Goal: Task Accomplishment & Management: Use online tool/utility

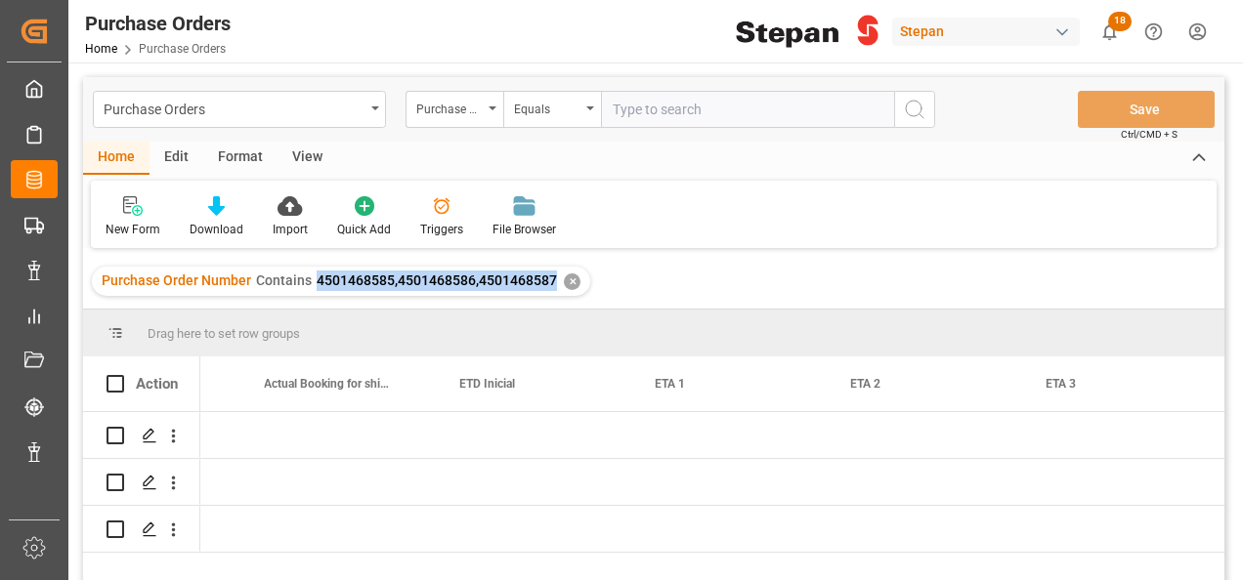
scroll to position [0, 2304]
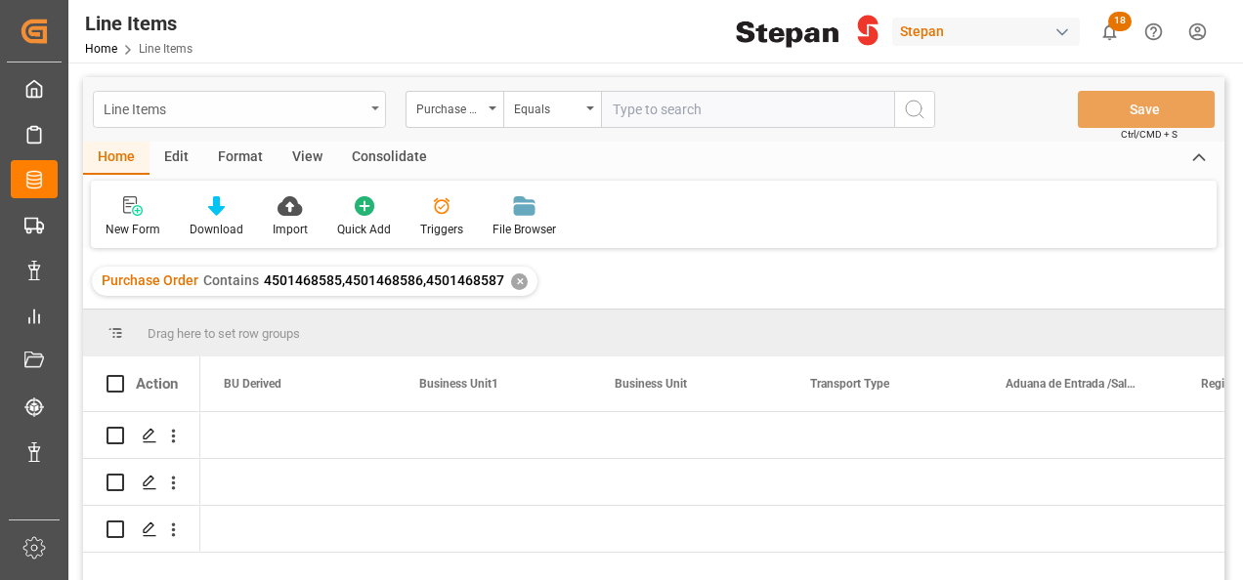
scroll to position [0, 3518]
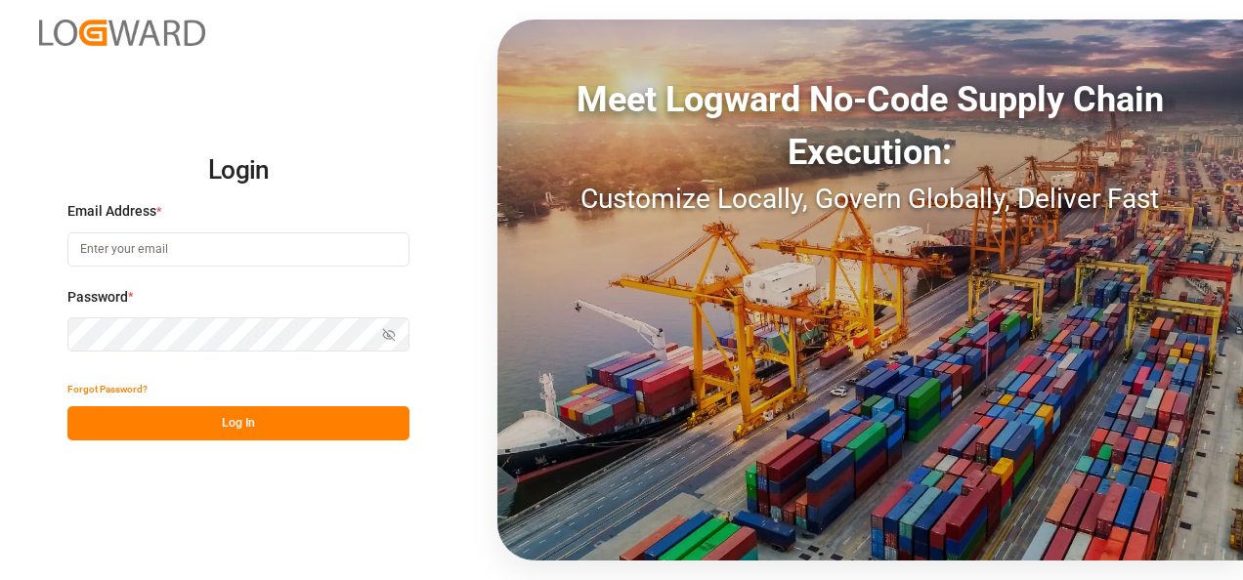
type input "[PERSON_NAME][EMAIL_ADDRESS][PERSON_NAME][DOMAIN_NAME]"
click at [261, 420] on button "Log In" at bounding box center [238, 424] width 342 height 34
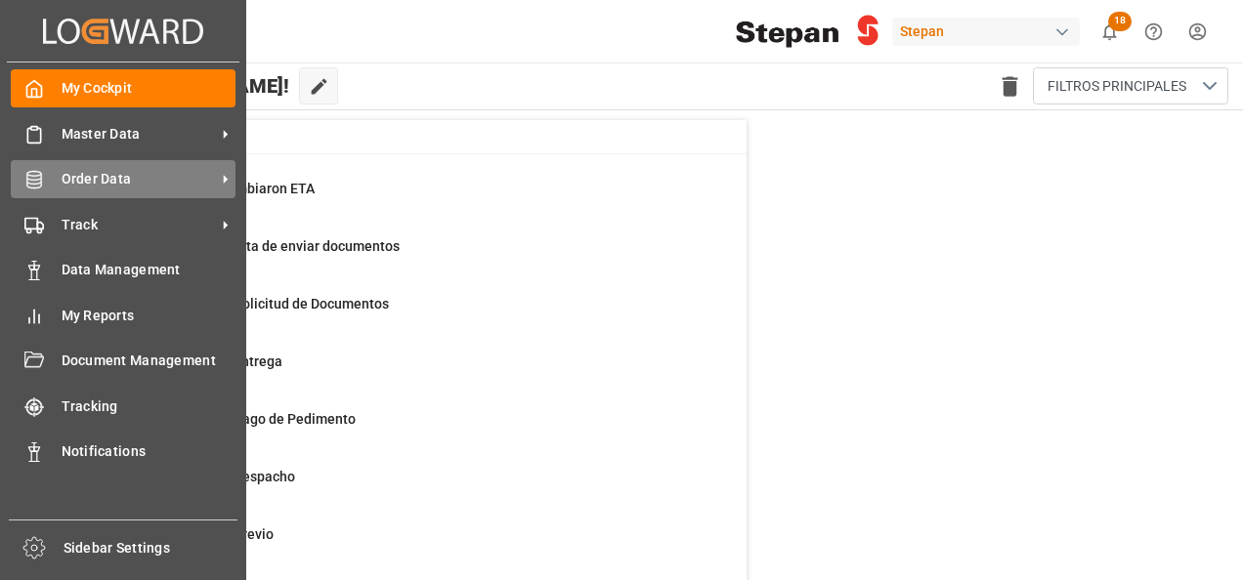
click at [104, 166] on div "Order Data Order Data" at bounding box center [123, 179] width 225 height 38
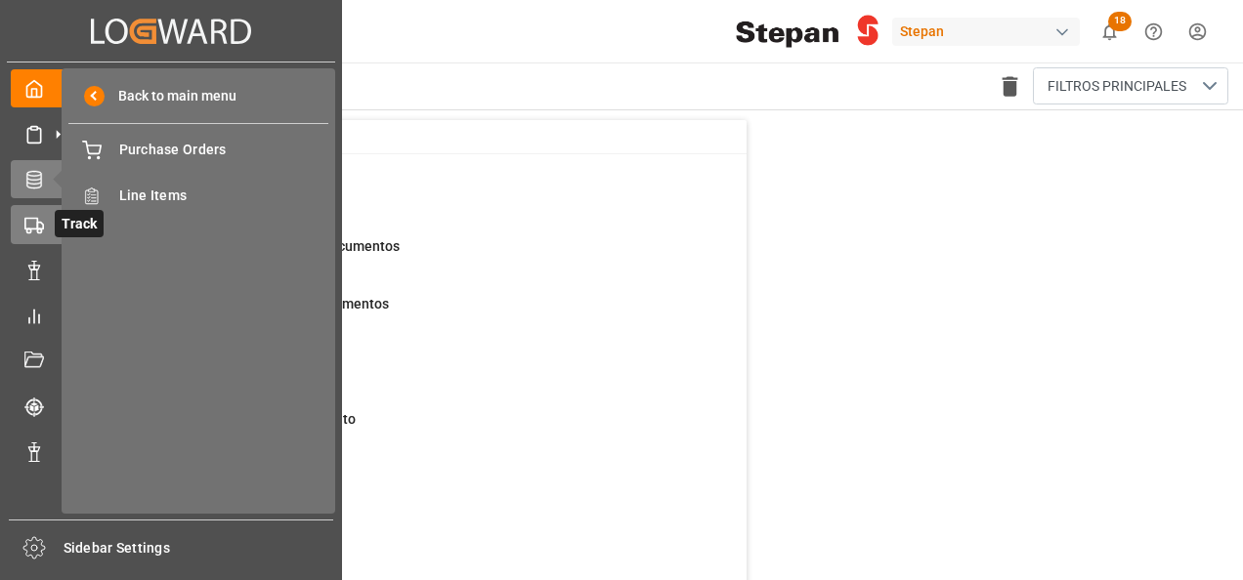
click at [19, 225] on div at bounding box center [27, 225] width 33 height 21
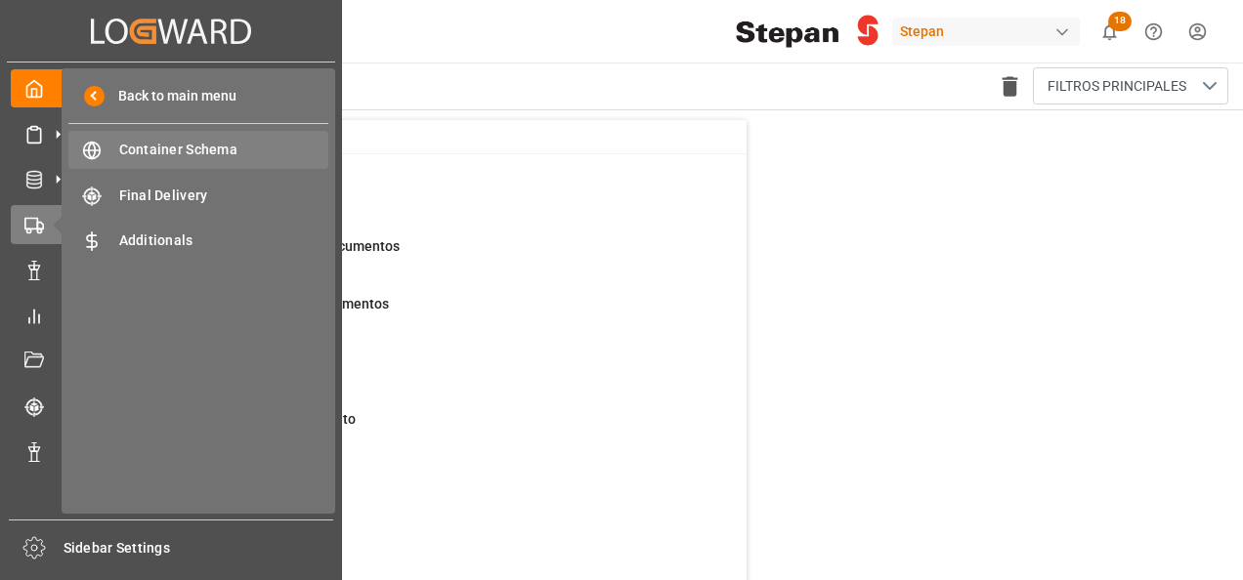
click at [172, 146] on span "Container Schema" at bounding box center [224, 150] width 210 height 21
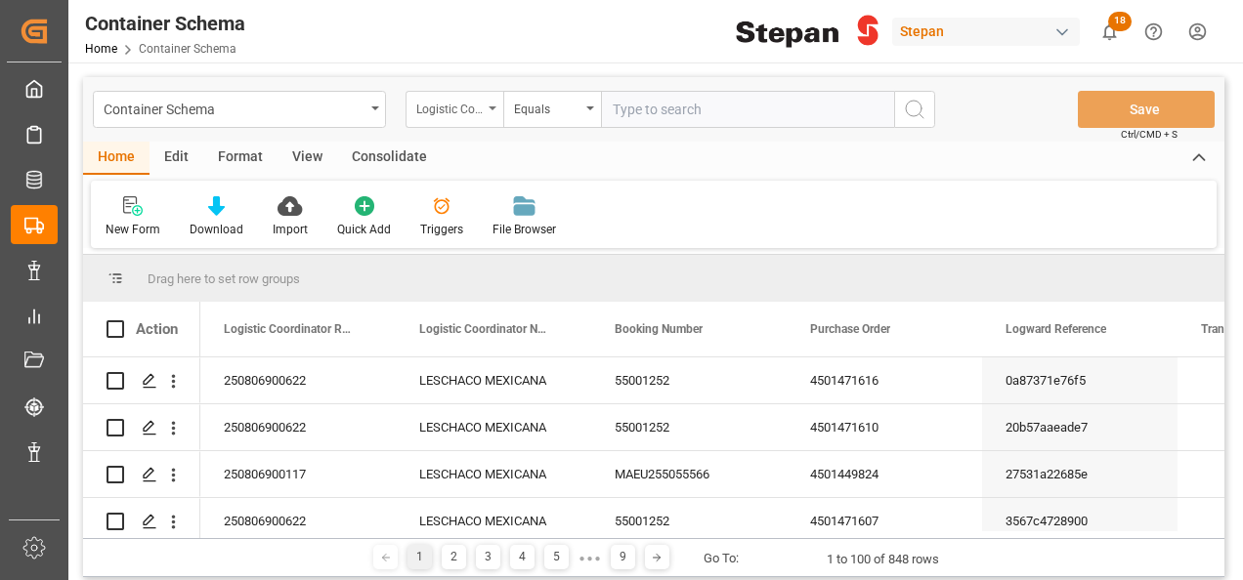
click at [490, 105] on div "Logistic Coordinator Reference Number" at bounding box center [455, 109] width 98 height 37
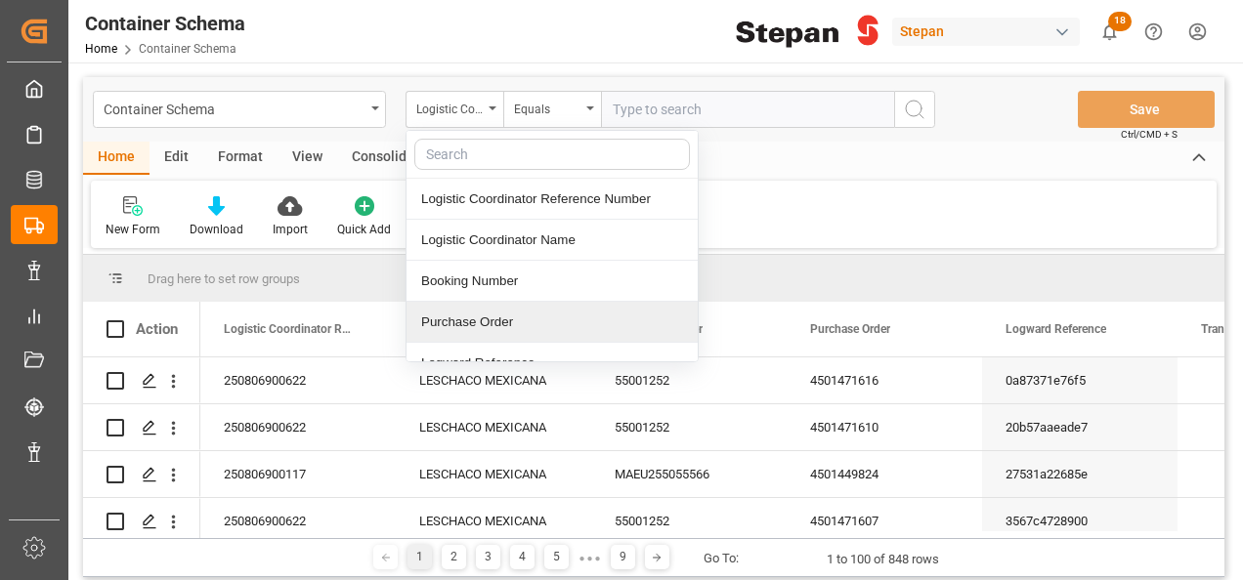
click at [485, 313] on div "Purchase Order" at bounding box center [552, 322] width 291 height 41
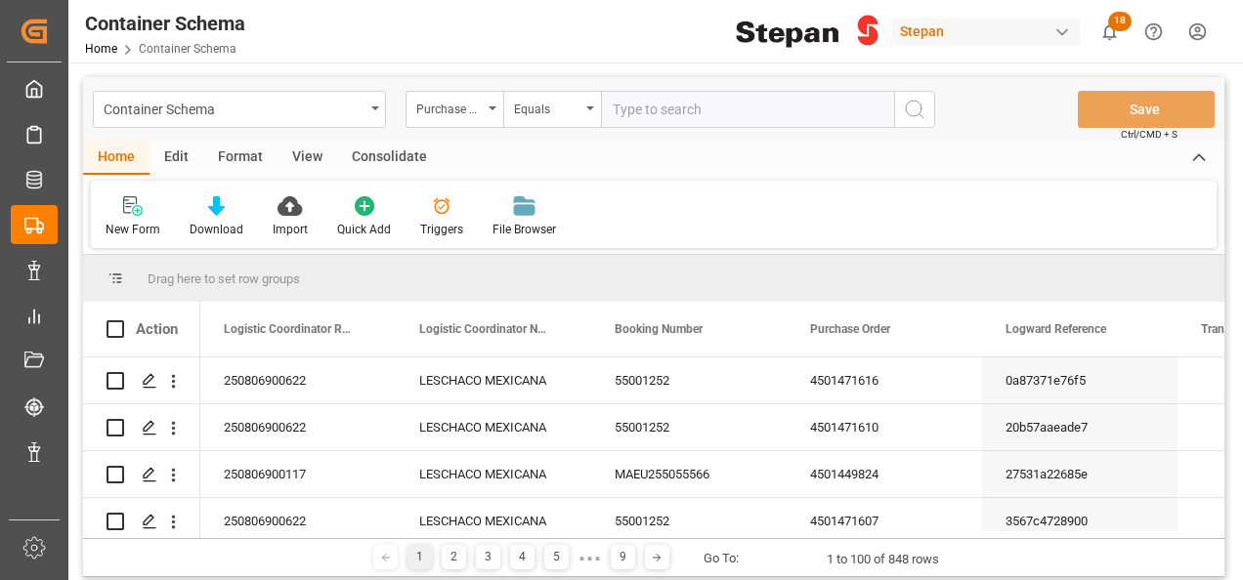
click at [631, 106] on input "text" at bounding box center [747, 109] width 293 height 37
paste input "4501470389"
type input "4501470389"
click at [912, 106] on icon "search button" at bounding box center [914, 109] width 23 height 23
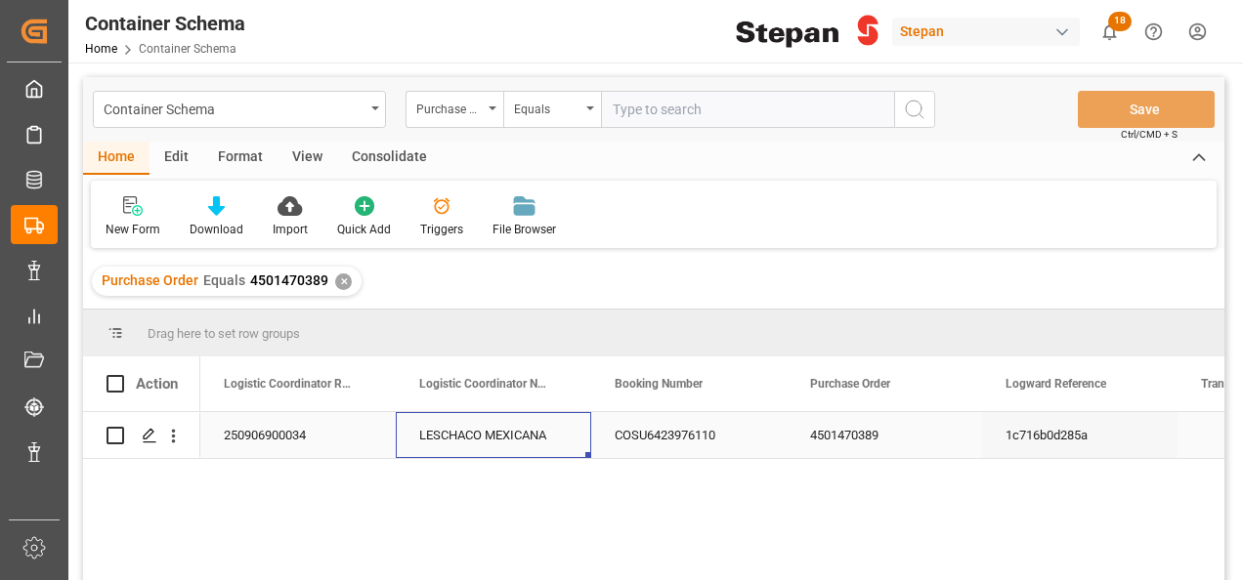
click at [536, 443] on div "LESCHACO MEXICANA" at bounding box center [493, 435] width 195 height 46
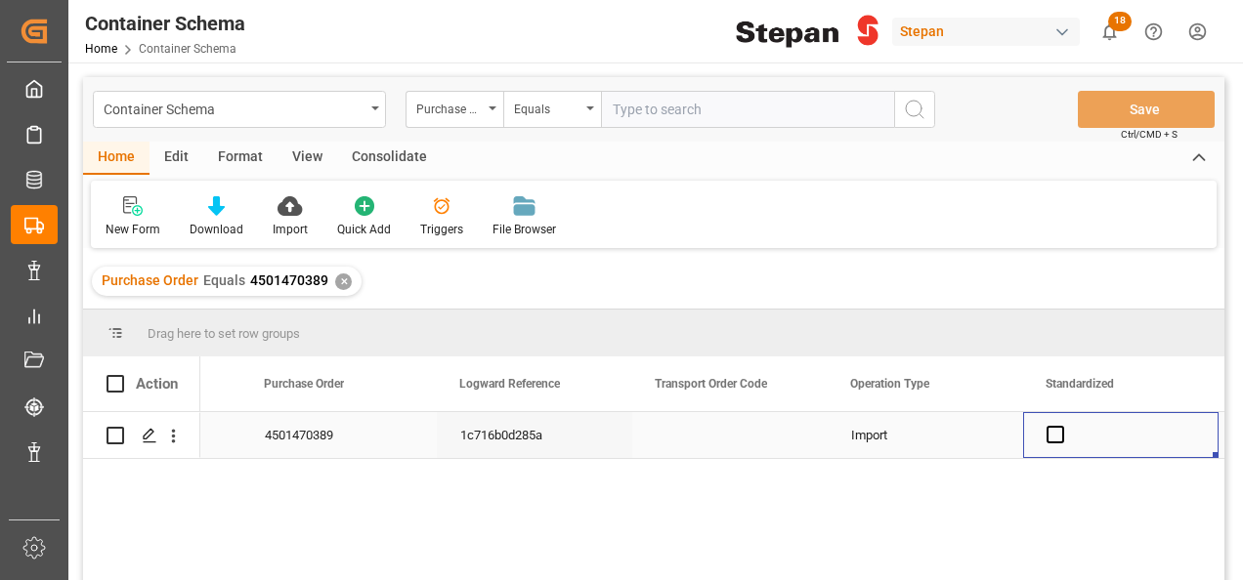
scroll to position [0, 742]
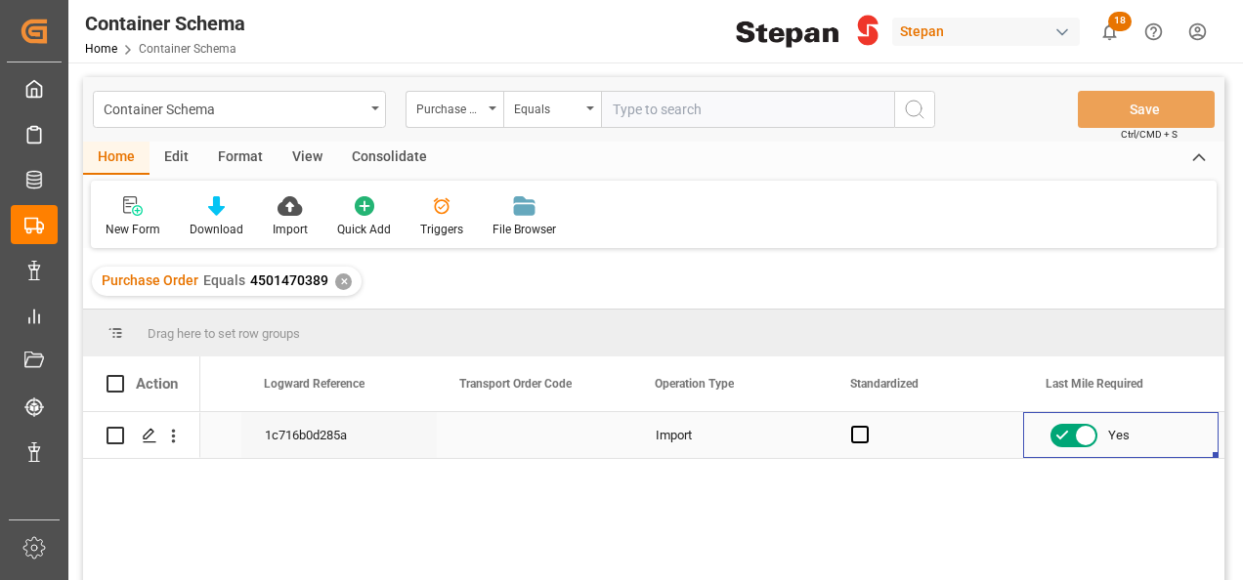
click at [840, 434] on div "Press SPACE to select this row." at bounding box center [925, 435] width 195 height 46
click at [860, 436] on span "Press SPACE to select this row." at bounding box center [860, 435] width 18 height 18
click at [866, 426] on input "Press SPACE to select this row." at bounding box center [866, 426] width 0 height 0
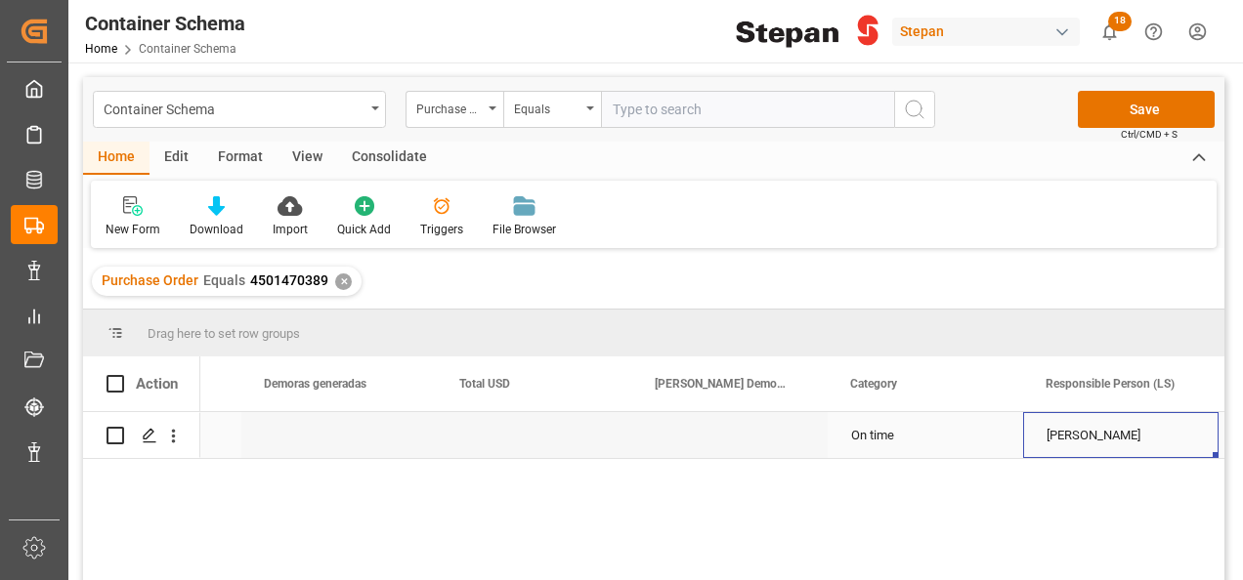
scroll to position [0, 0]
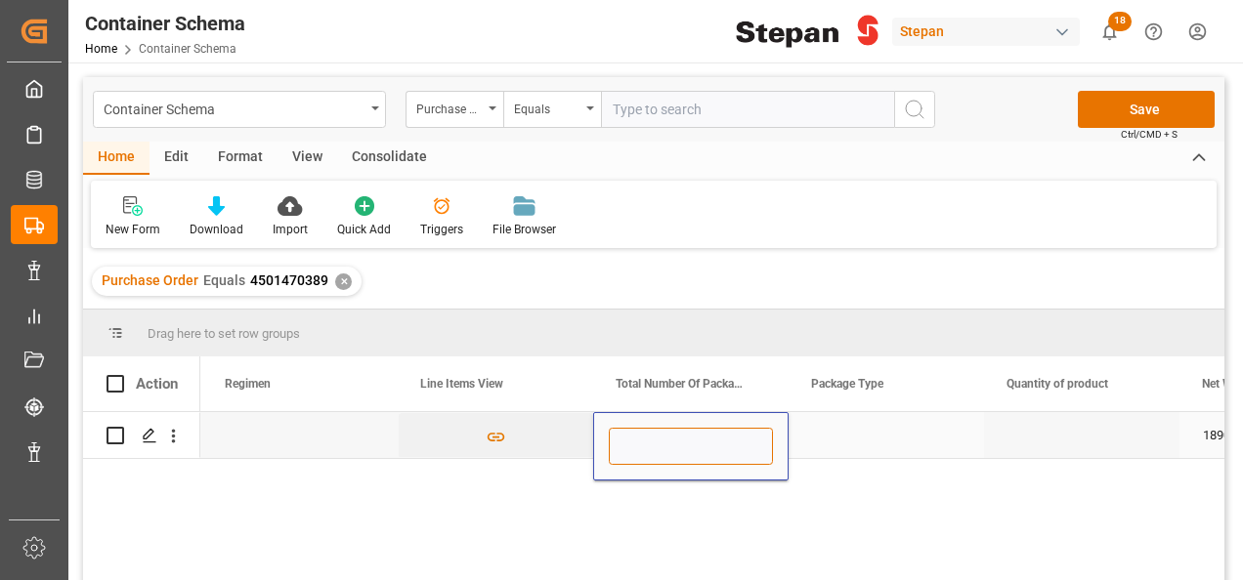
click at [643, 438] on input "Press SPACE to select this row." at bounding box center [691, 446] width 164 height 37
type input "1"
click at [806, 442] on div "Press SPACE to select this row." at bounding box center [886, 435] width 195 height 46
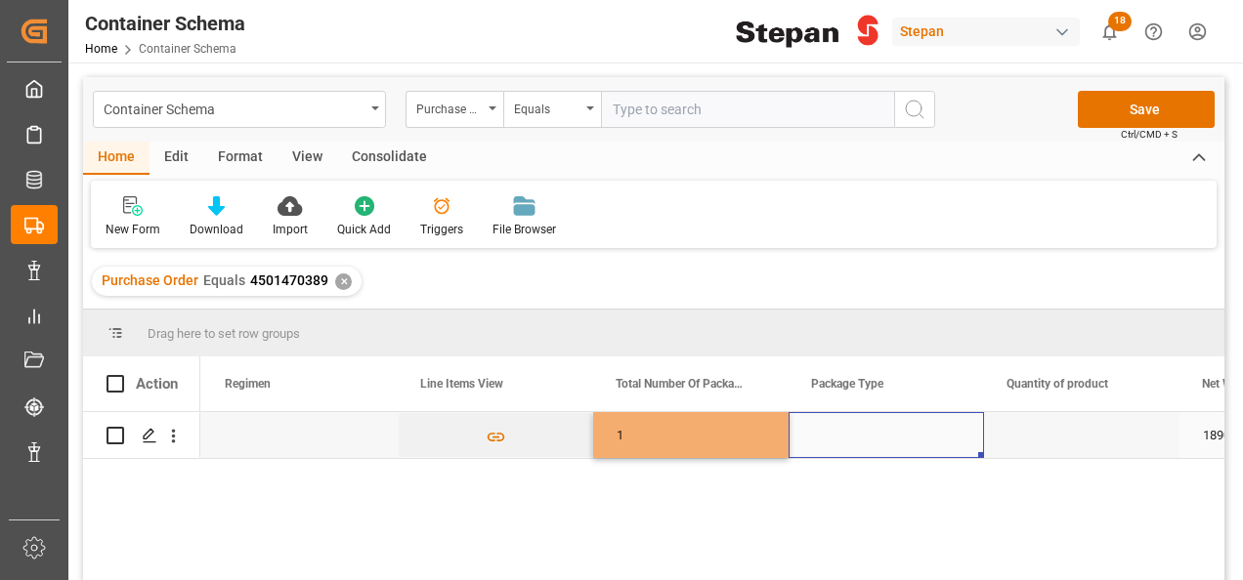
click at [842, 433] on div "Press SPACE to select this row." at bounding box center [886, 435] width 195 height 46
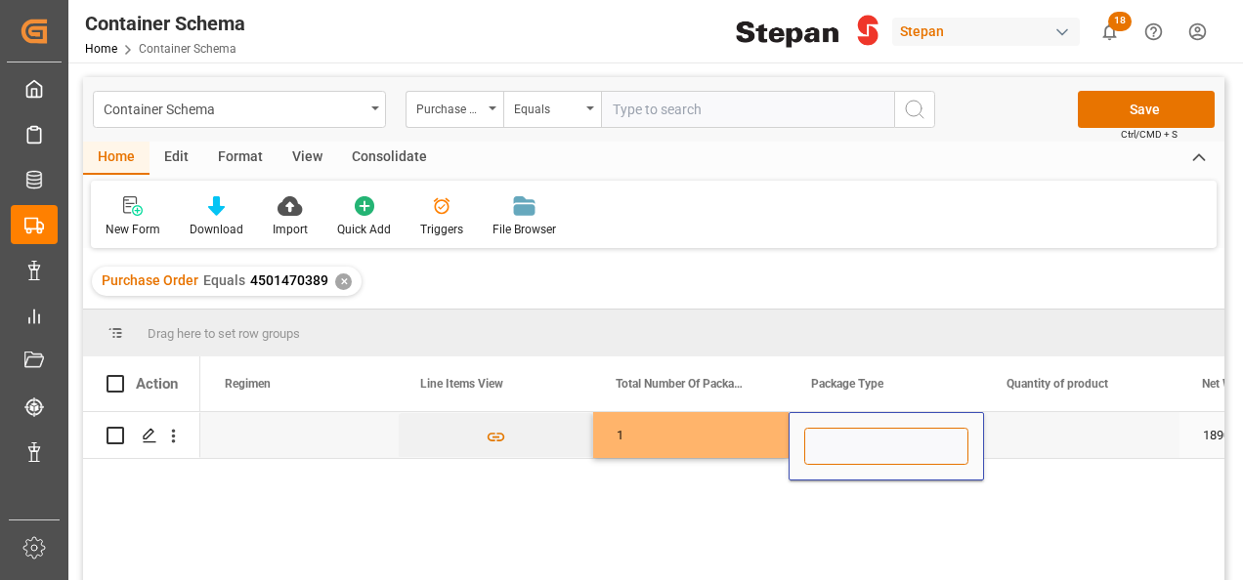
click at [848, 444] on input "Press SPACE to select this row." at bounding box center [886, 446] width 164 height 37
type input "ISOTANQUE"
click at [1075, 442] on div "Press SPACE to select this row." at bounding box center [1081, 435] width 195 height 46
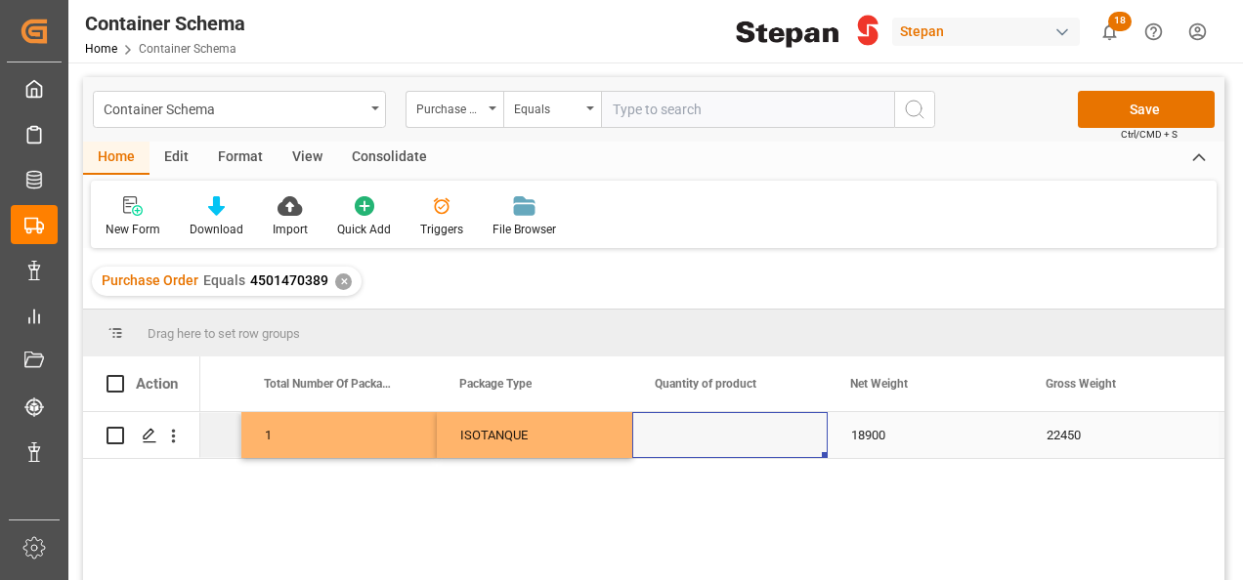
click at [696, 436] on div "Press SPACE to select this row." at bounding box center [729, 435] width 195 height 46
click at [692, 439] on div "Press SPACE to select this row." at bounding box center [729, 435] width 195 height 46
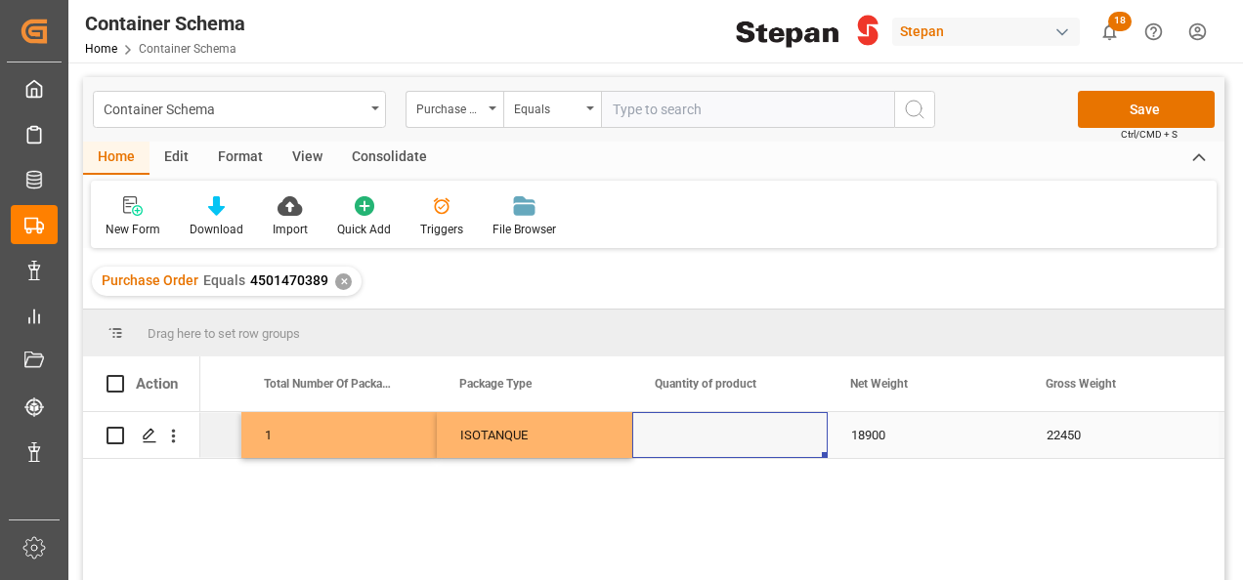
click at [691, 440] on div "Press SPACE to select this row." at bounding box center [729, 435] width 195 height 46
click at [1136, 108] on button "Save" at bounding box center [1146, 109] width 137 height 37
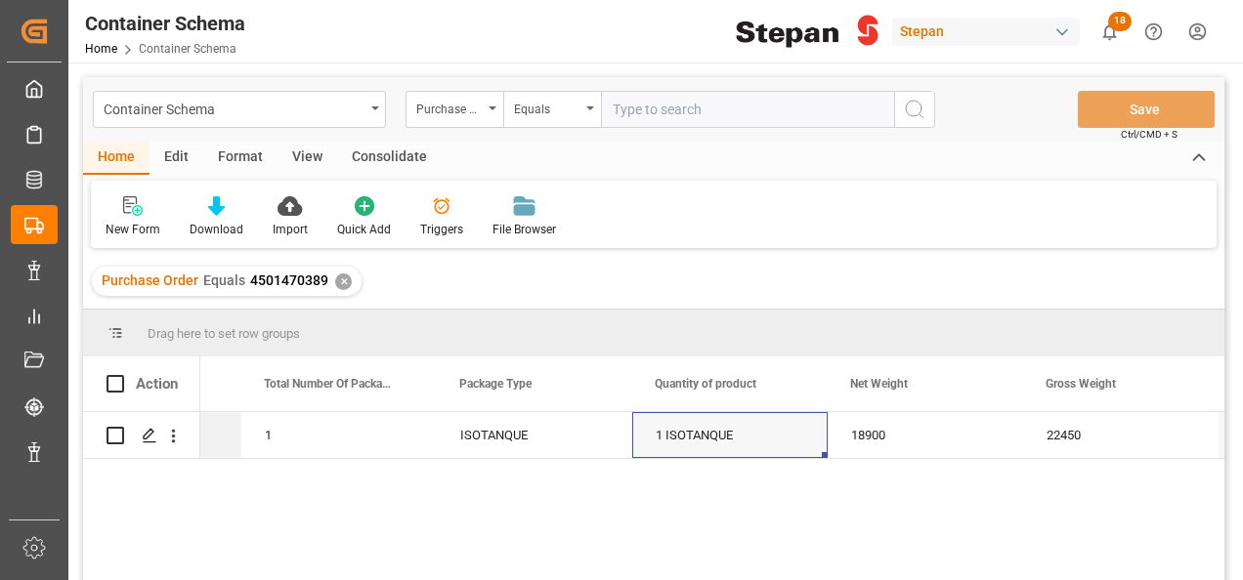
click at [342, 281] on div "✕" at bounding box center [343, 282] width 17 height 17
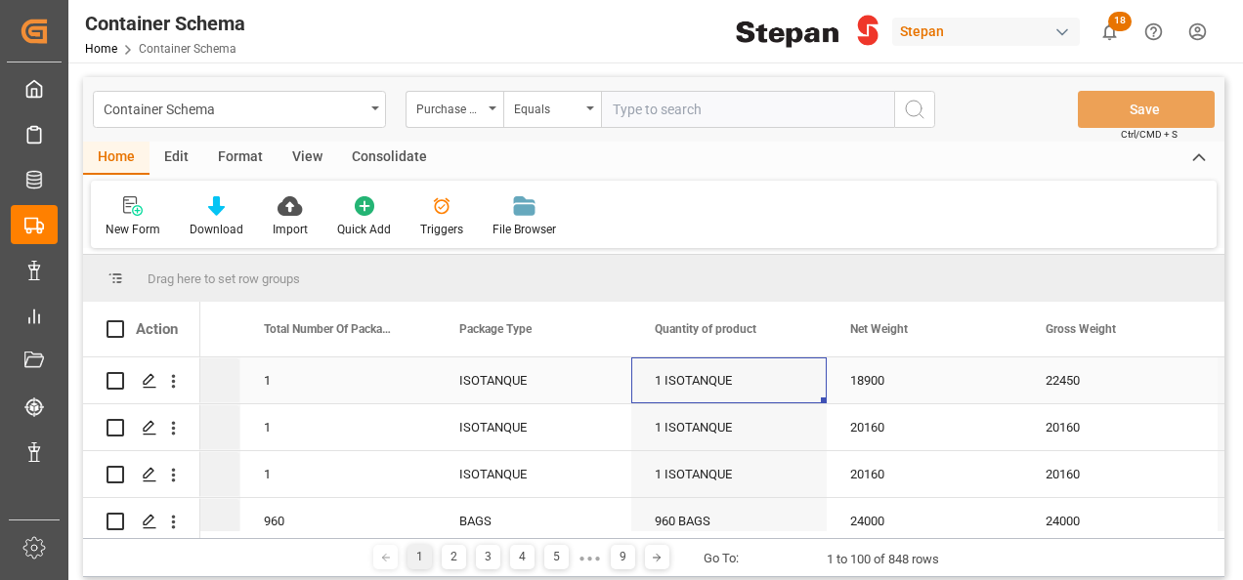
click at [594, 381] on div "ISOTANQUE" at bounding box center [533, 381] width 195 height 46
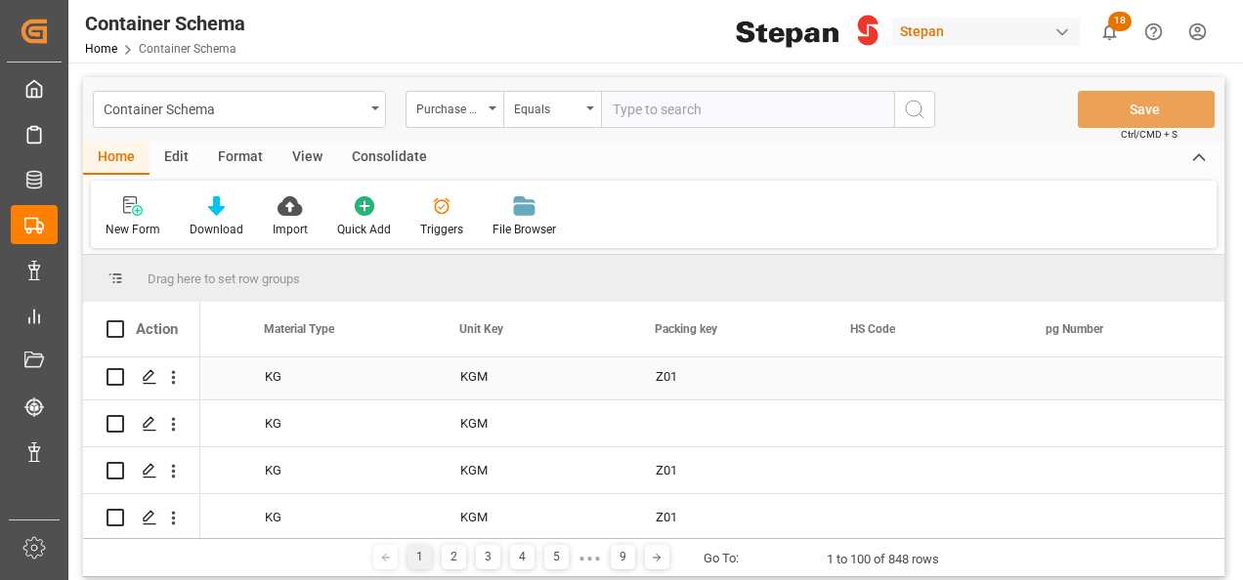
click at [693, 378] on div "Z01" at bounding box center [729, 377] width 195 height 46
drag, startPoint x: 825, startPoint y: 395, endPoint x: 816, endPoint y: 433, distance: 39.1
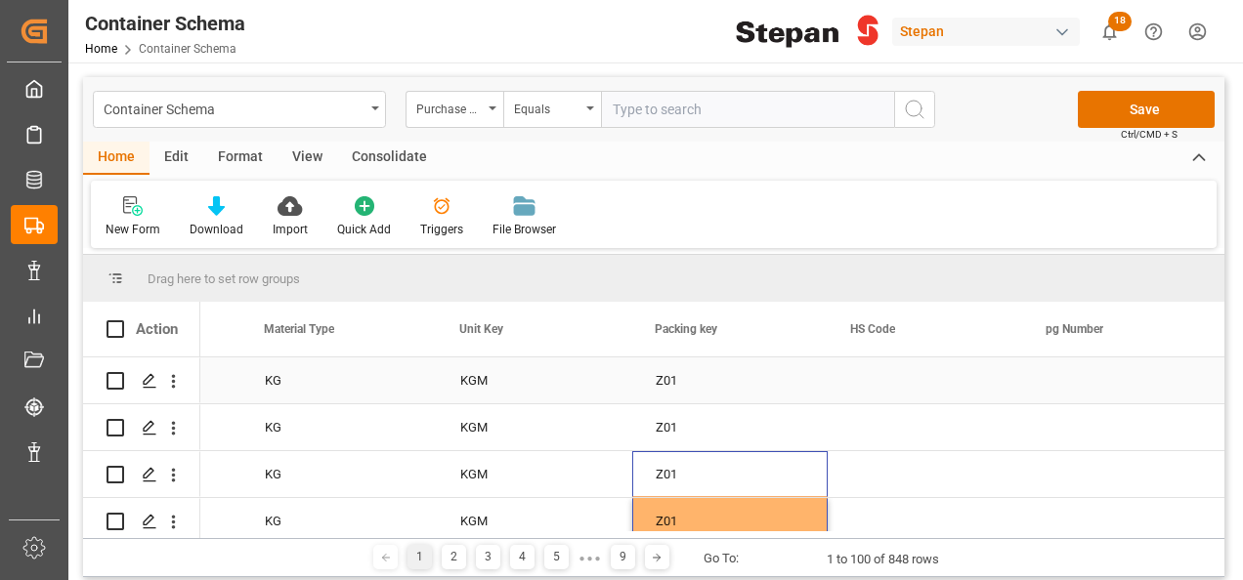
click at [823, 377] on div "Z01" at bounding box center [729, 381] width 195 height 46
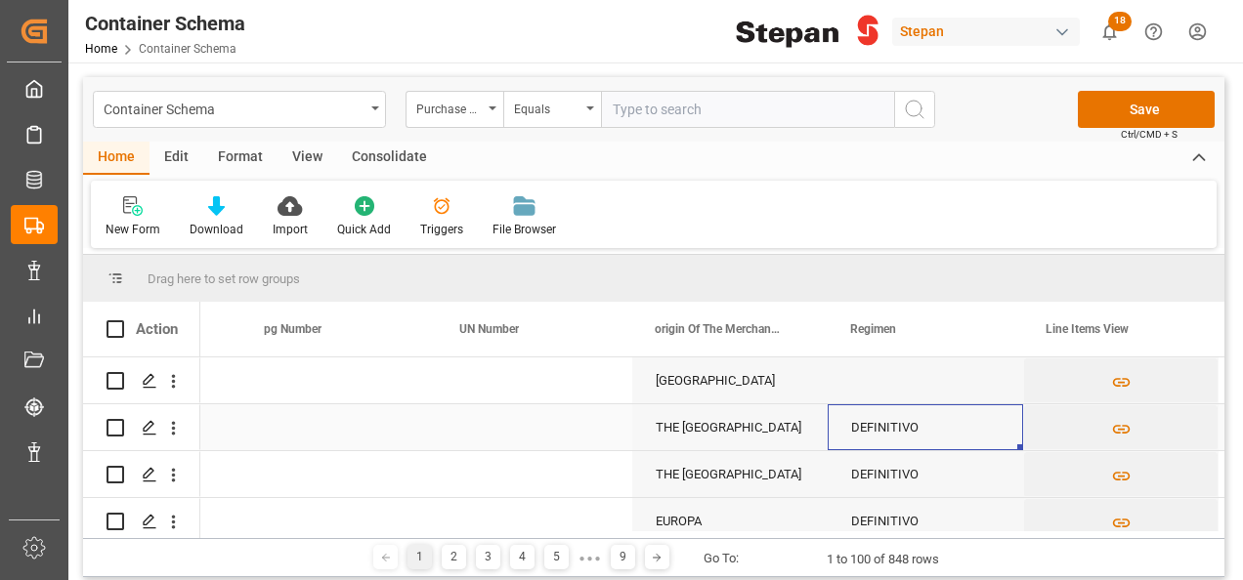
click at [873, 444] on div "DEFINITIVO" at bounding box center [925, 428] width 195 height 46
drag, startPoint x: 1020, startPoint y: 450, endPoint x: 991, endPoint y: 372, distance: 82.6
click at [966, 429] on div "DEFINITIVO" at bounding box center [925, 428] width 195 height 46
click at [930, 381] on div "Press SPACE to select this row." at bounding box center [925, 381] width 195 height 46
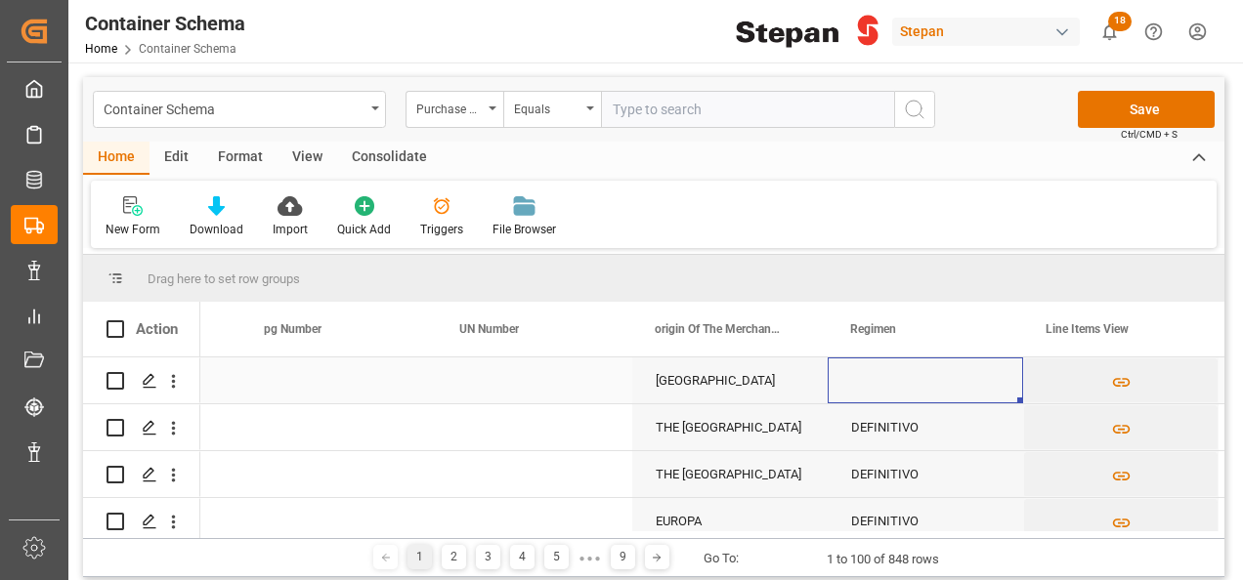
click at [930, 381] on div "Press SPACE to select this row." at bounding box center [925, 381] width 195 height 46
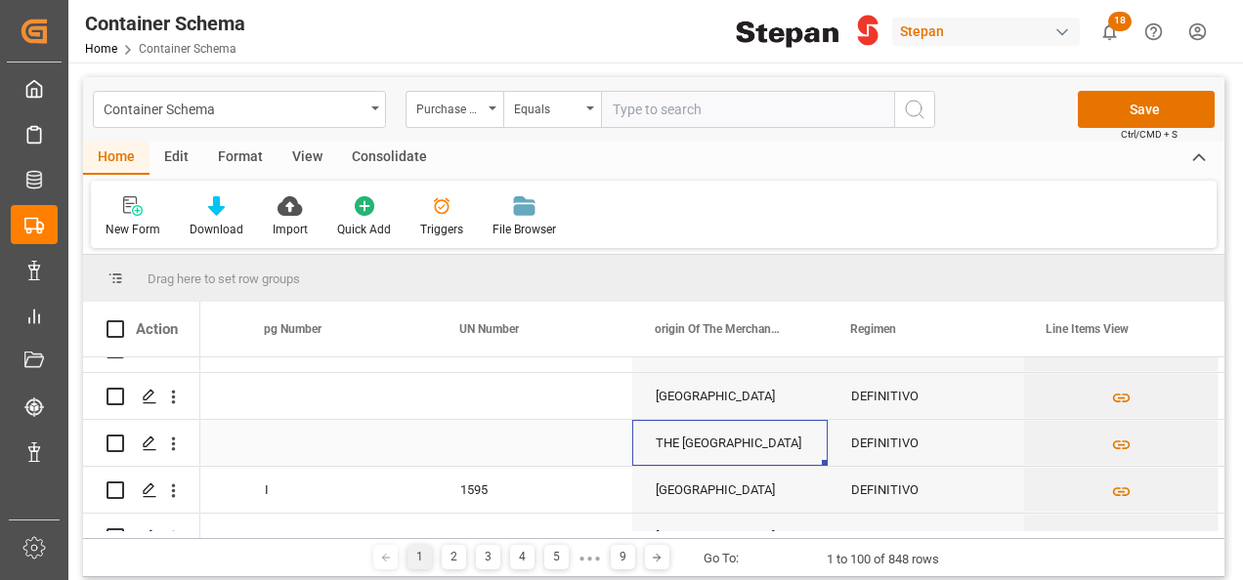
click at [698, 422] on div "THE [GEOGRAPHIC_DATA]" at bounding box center [729, 443] width 195 height 46
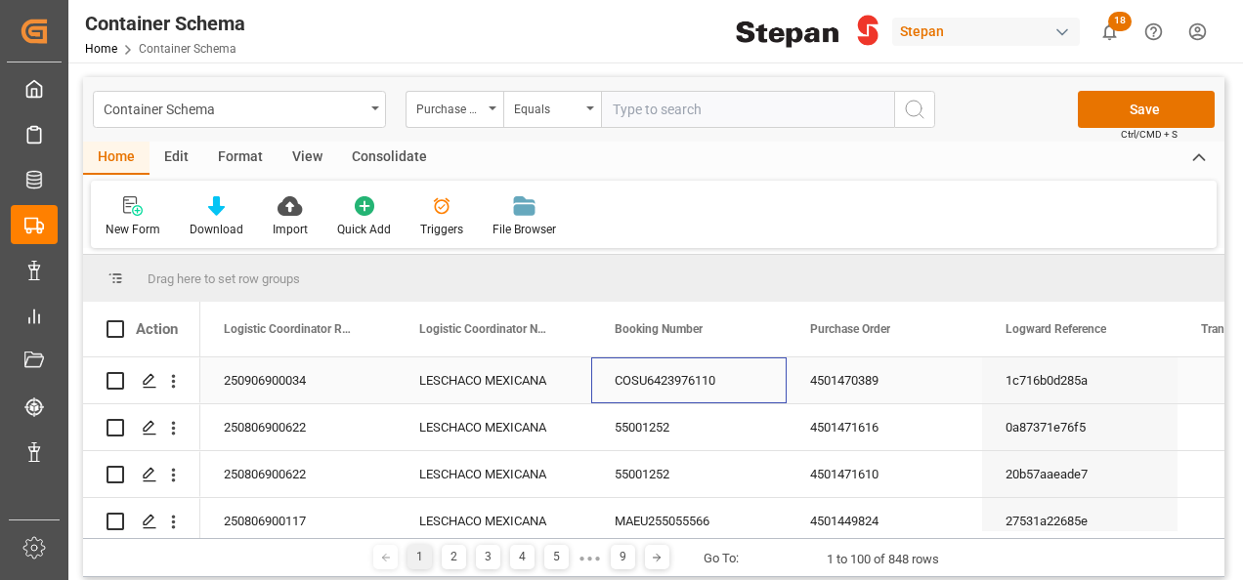
click at [666, 358] on div "COSU6423976110" at bounding box center [688, 381] width 195 height 46
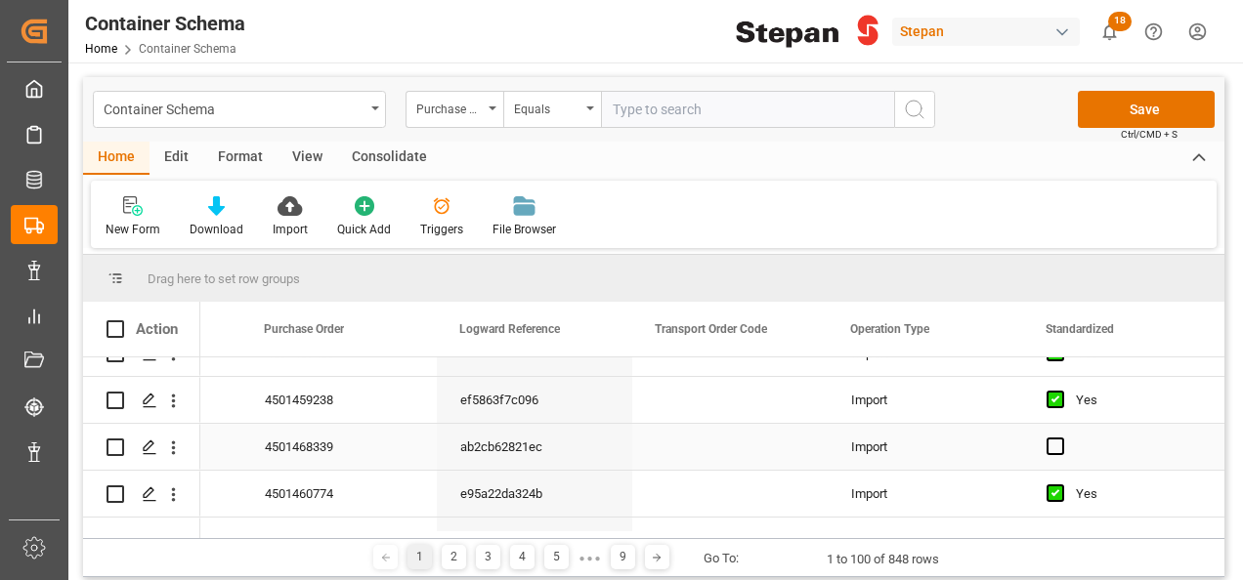
click at [1063, 444] on div "Press SPACE to select this row." at bounding box center [1120, 447] width 195 height 46
click at [1056, 448] on span "Press SPACE to select this row." at bounding box center [1056, 447] width 18 height 18
click at [1061, 438] on input "Press SPACE to select this row." at bounding box center [1061, 438] width 0 height 0
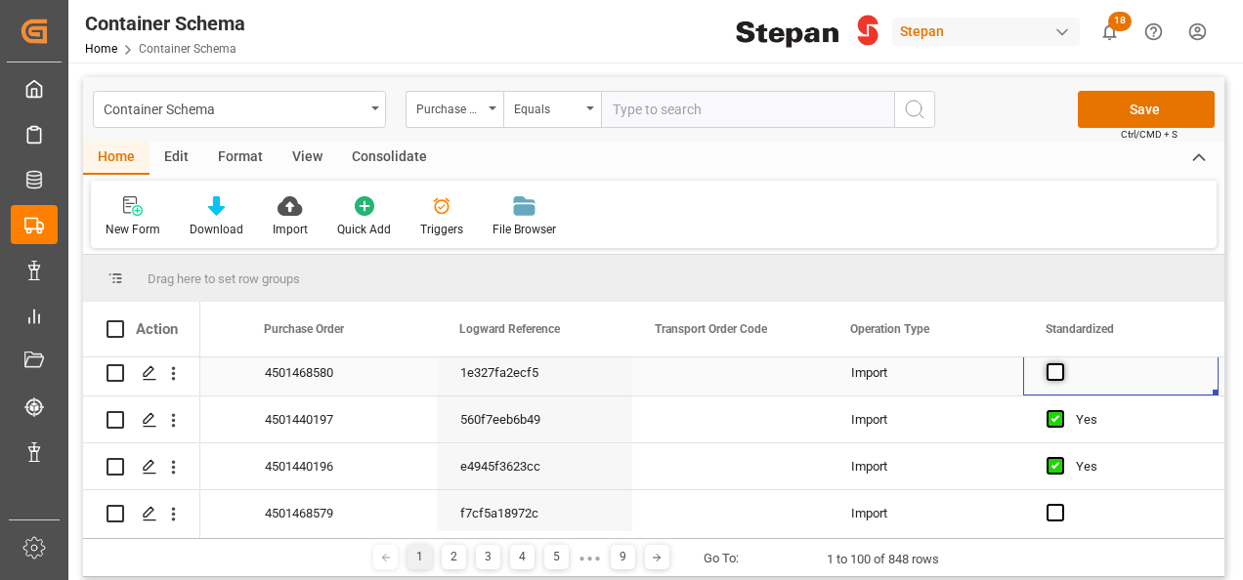
click at [1059, 371] on span "Press SPACE to select this row." at bounding box center [1056, 373] width 18 height 18
click at [1061, 364] on input "Press SPACE to select this row." at bounding box center [1061, 364] width 0 height 0
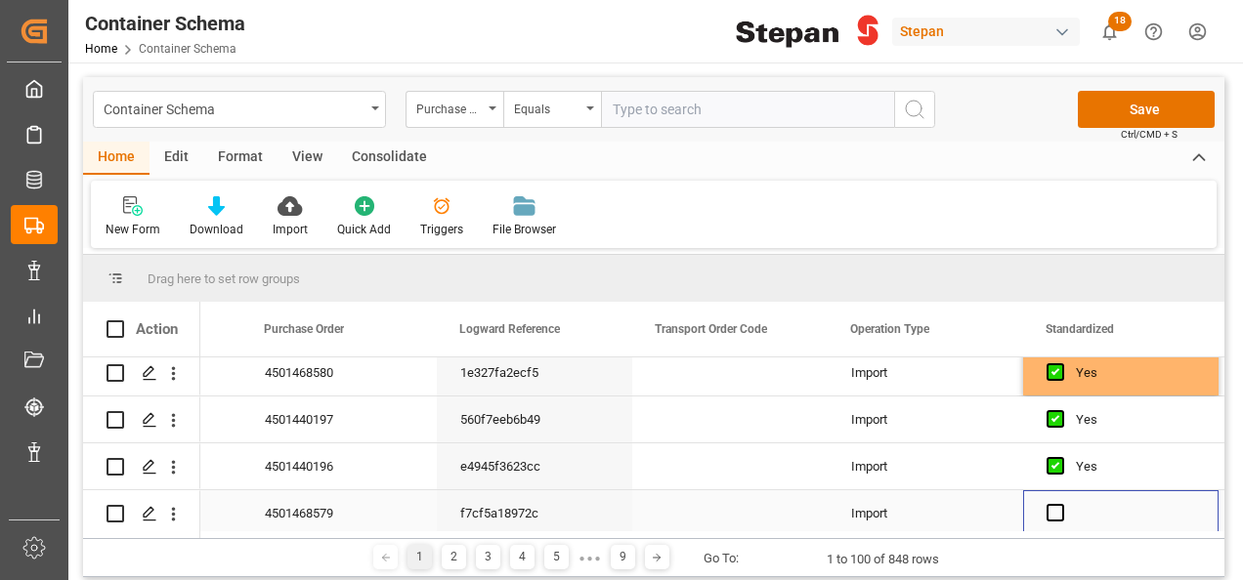
click at [1055, 523] on div "Press SPACE to select this row." at bounding box center [1120, 514] width 195 height 46
click at [1053, 512] on span "Press SPACE to select this row." at bounding box center [1056, 513] width 18 height 18
click at [1061, 504] on input "Press SPACE to select this row." at bounding box center [1061, 504] width 0 height 0
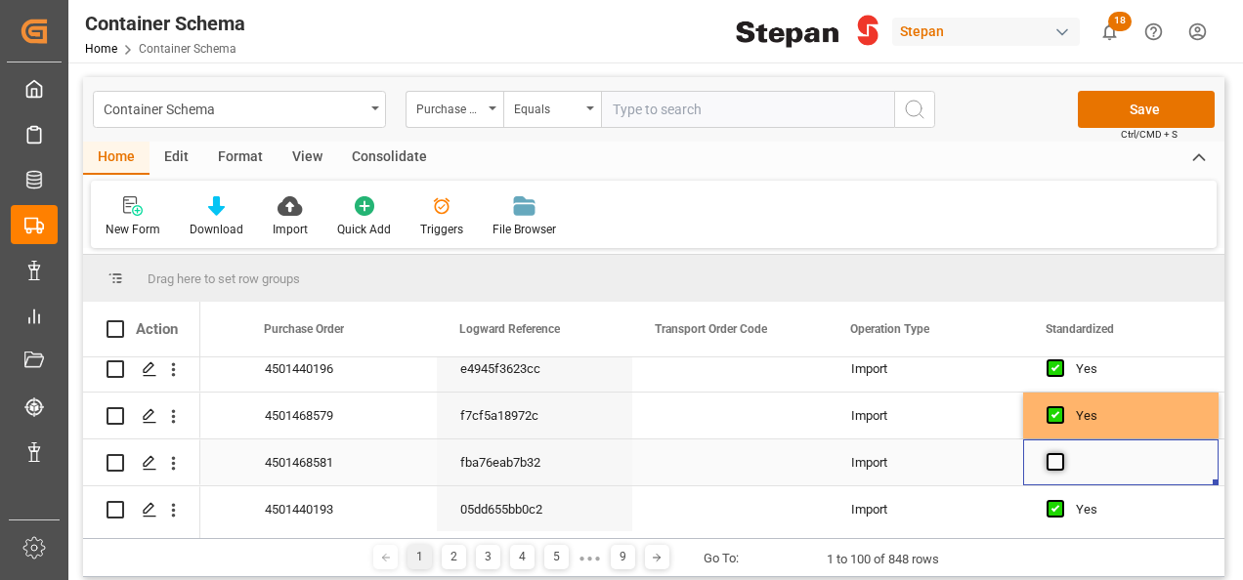
click at [1061, 456] on span "Press SPACE to select this row." at bounding box center [1056, 462] width 18 height 18
click at [1061, 453] on input "Press SPACE to select this row." at bounding box center [1061, 453] width 0 height 0
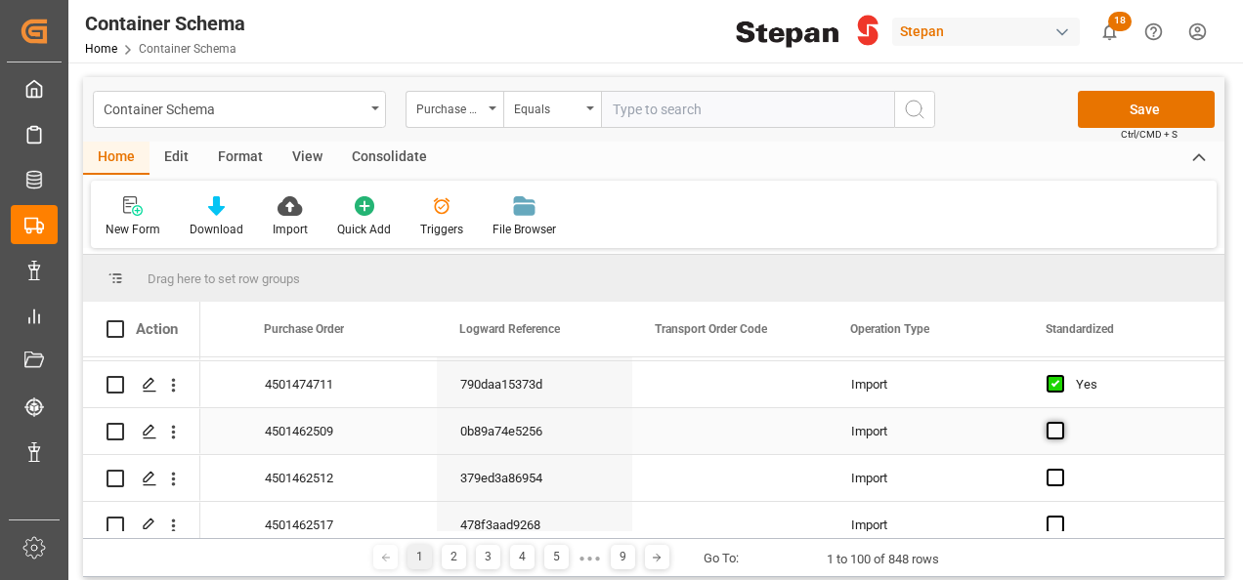
click at [1060, 429] on span "Press SPACE to select this row." at bounding box center [1056, 431] width 18 height 18
click at [1061, 422] on input "Press SPACE to select this row." at bounding box center [1061, 422] width 0 height 0
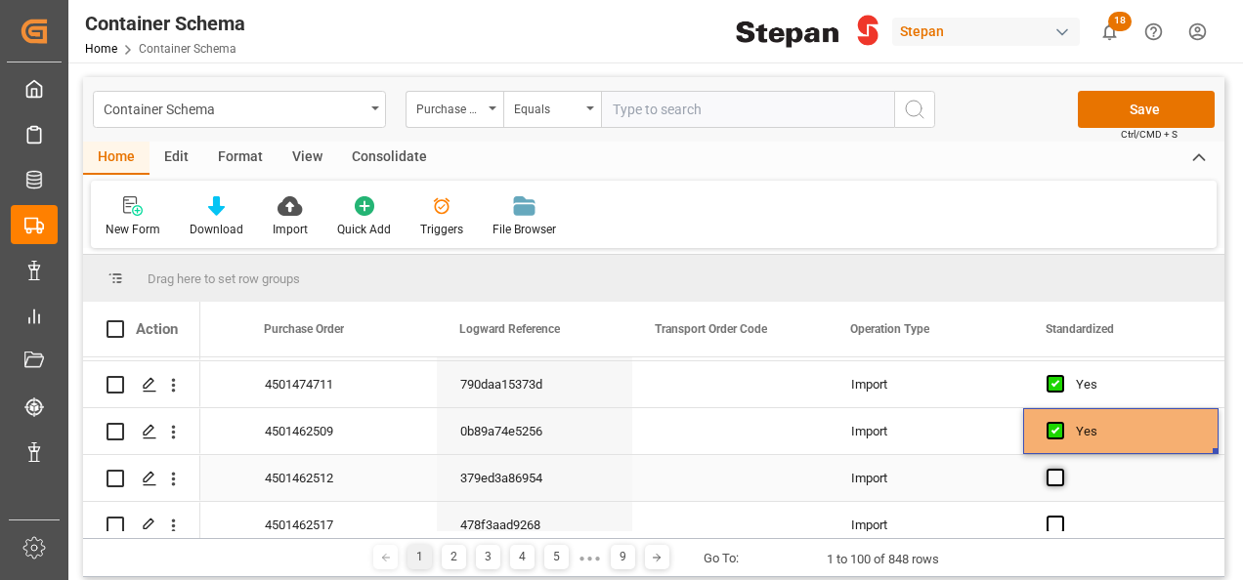
click at [1055, 476] on span "Press SPACE to select this row." at bounding box center [1056, 478] width 18 height 18
click at [1061, 469] on input "Press SPACE to select this row." at bounding box center [1061, 469] width 0 height 0
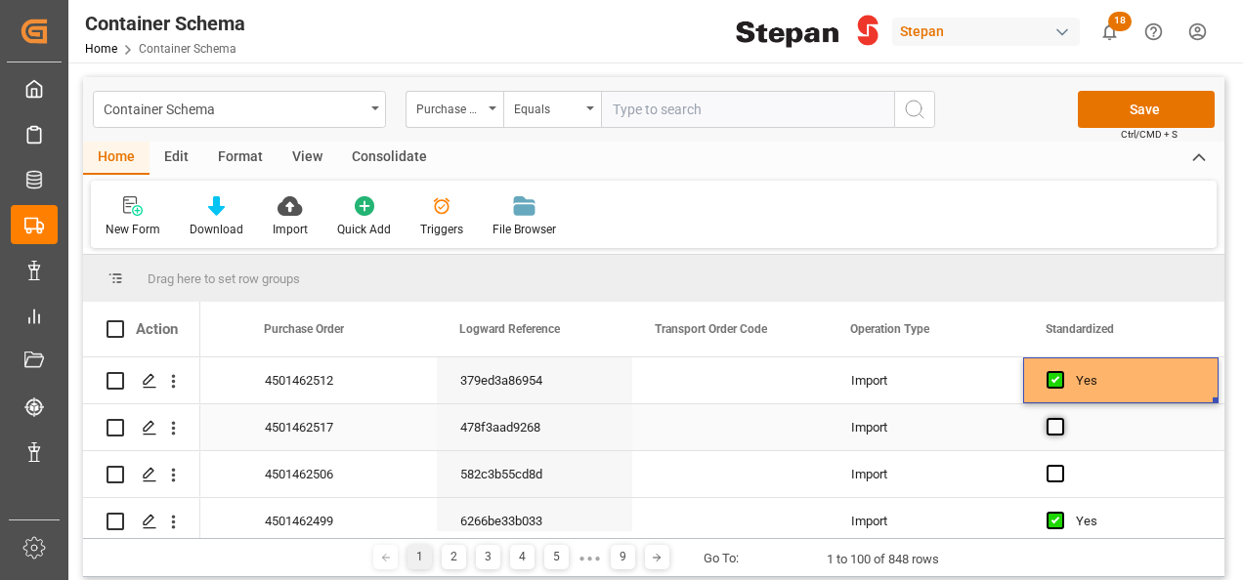
click at [1055, 428] on span "Press SPACE to select this row." at bounding box center [1056, 427] width 18 height 18
click at [1061, 418] on input "Press SPACE to select this row." at bounding box center [1061, 418] width 0 height 0
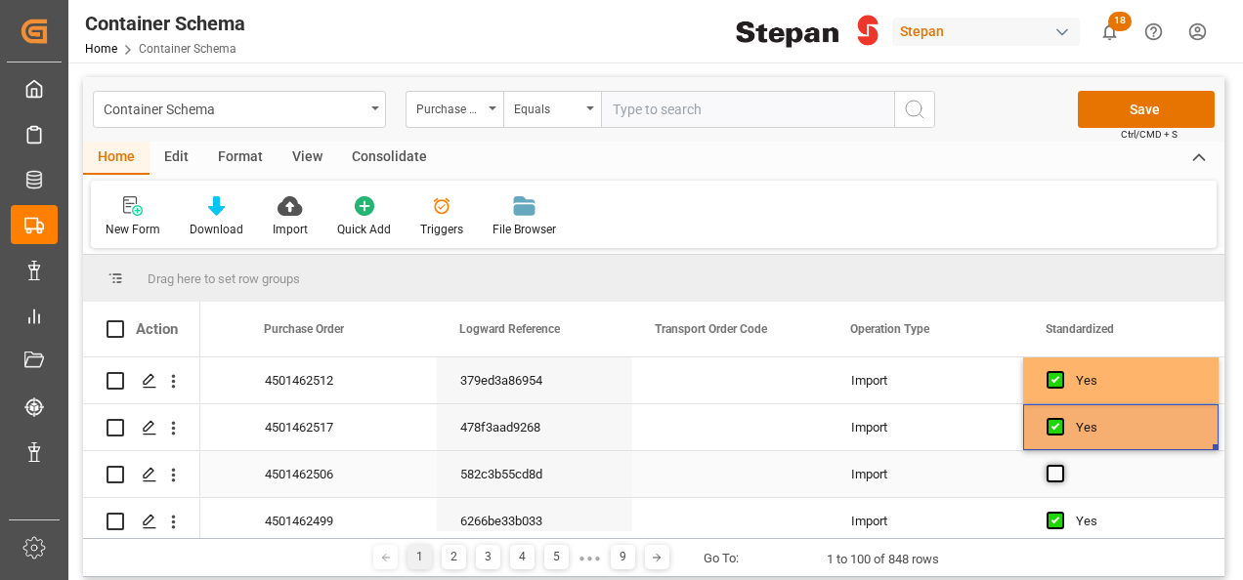
click at [1056, 467] on span "Press SPACE to select this row." at bounding box center [1056, 474] width 18 height 18
click at [1061, 465] on input "Press SPACE to select this row." at bounding box center [1061, 465] width 0 height 0
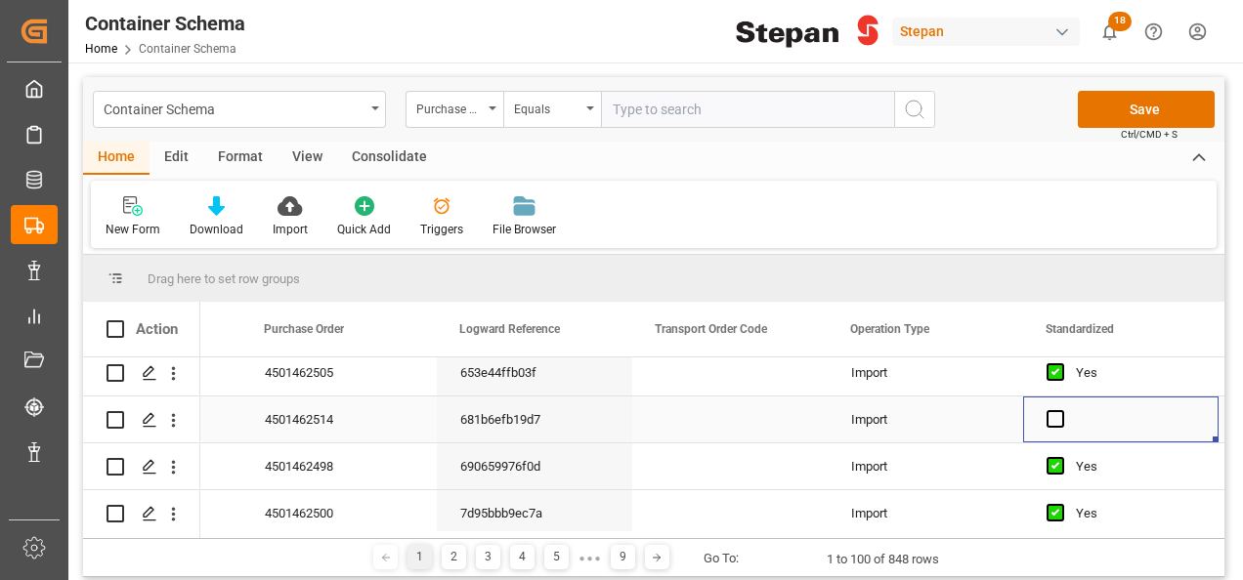
click at [1063, 416] on div "Press SPACE to select this row." at bounding box center [1120, 420] width 195 height 46
click at [1052, 414] on span "Press SPACE to select this row." at bounding box center [1056, 419] width 18 height 18
click at [1061, 410] on input "Press SPACE to select this row." at bounding box center [1061, 410] width 0 height 0
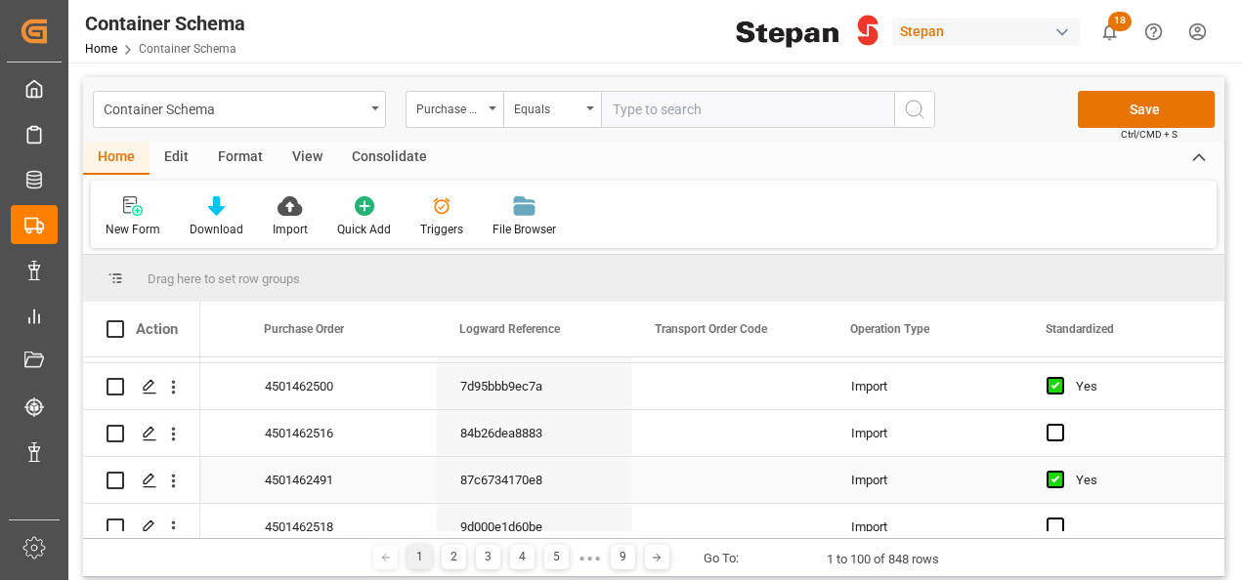
scroll to position [2639, 0]
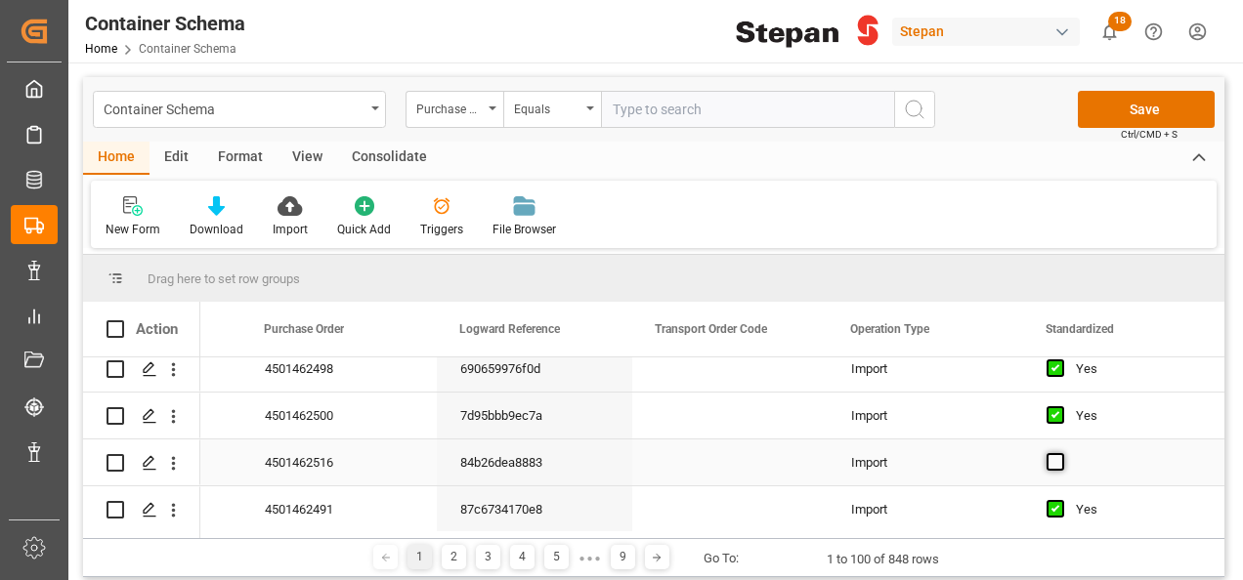
click at [1052, 463] on span "Press SPACE to select this row." at bounding box center [1056, 462] width 18 height 18
click at [1061, 453] on input "Press SPACE to select this row." at bounding box center [1061, 453] width 0 height 0
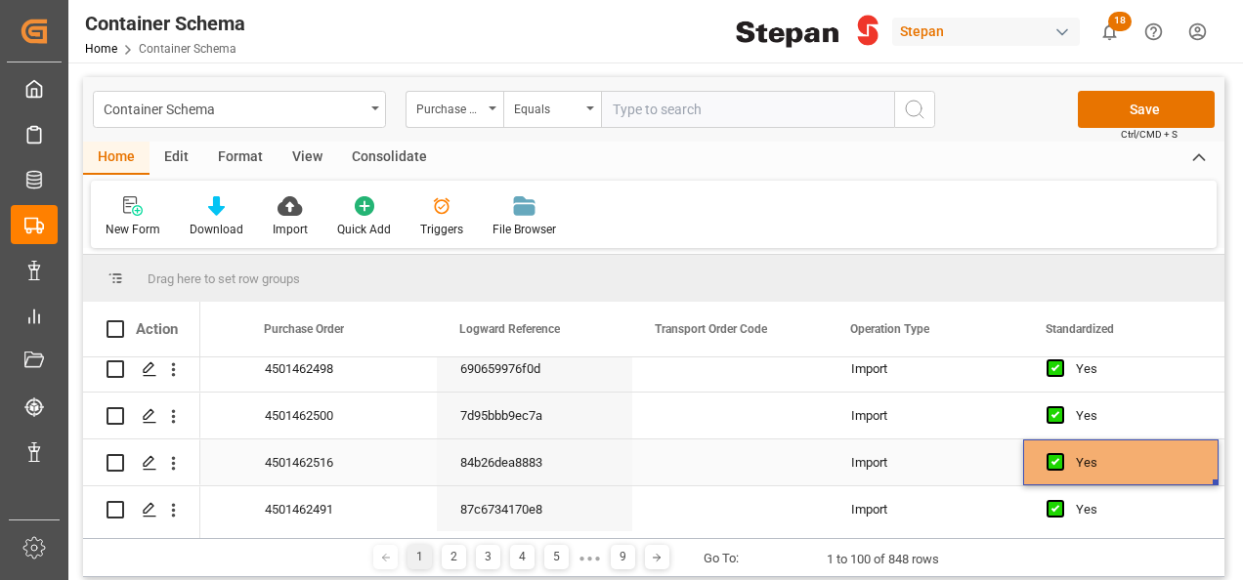
scroll to position [2736, 0]
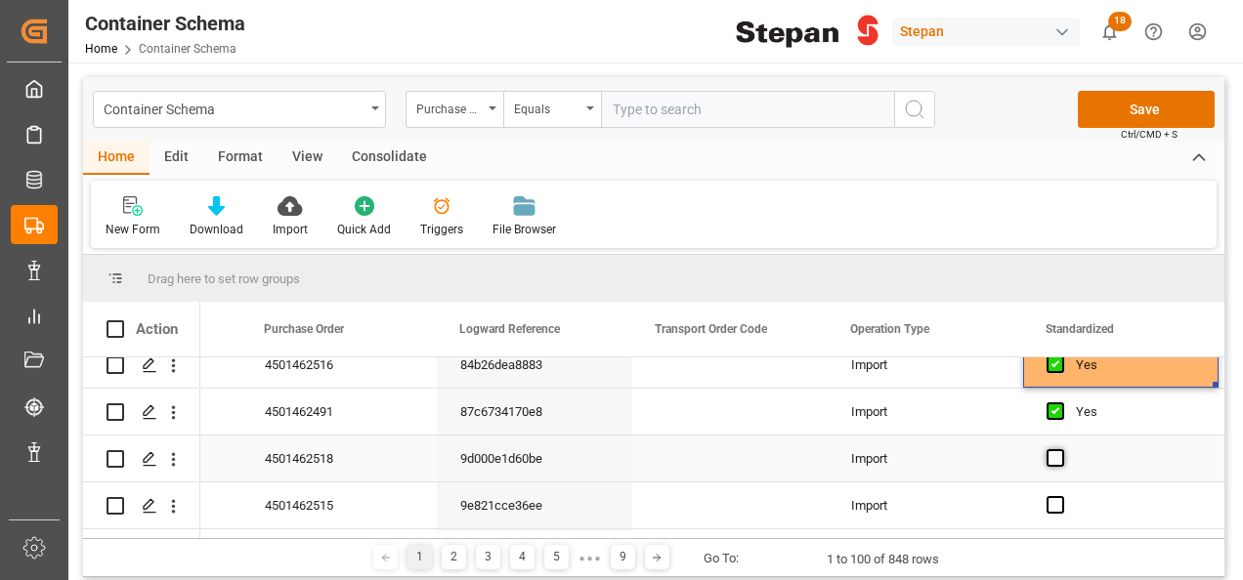
click at [1049, 450] on span "Press SPACE to select this row." at bounding box center [1056, 459] width 18 height 18
click at [1061, 450] on input "Press SPACE to select this row." at bounding box center [1061, 450] width 0 height 0
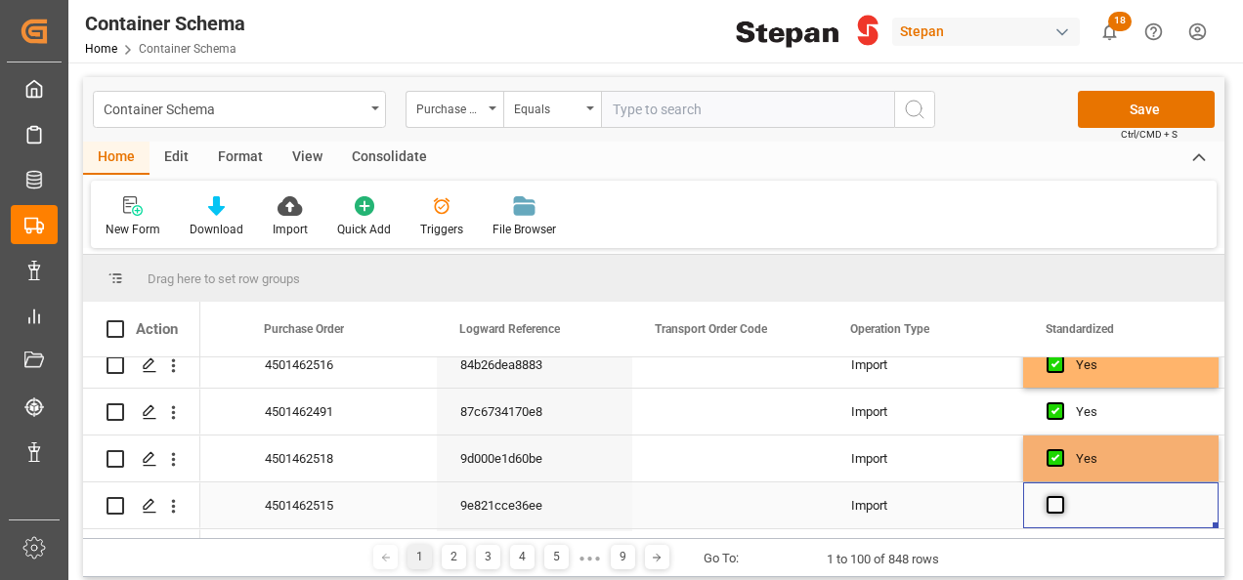
click at [1052, 502] on span "Press SPACE to select this row." at bounding box center [1056, 505] width 18 height 18
click at [1061, 496] on input "Press SPACE to select this row." at bounding box center [1061, 496] width 0 height 0
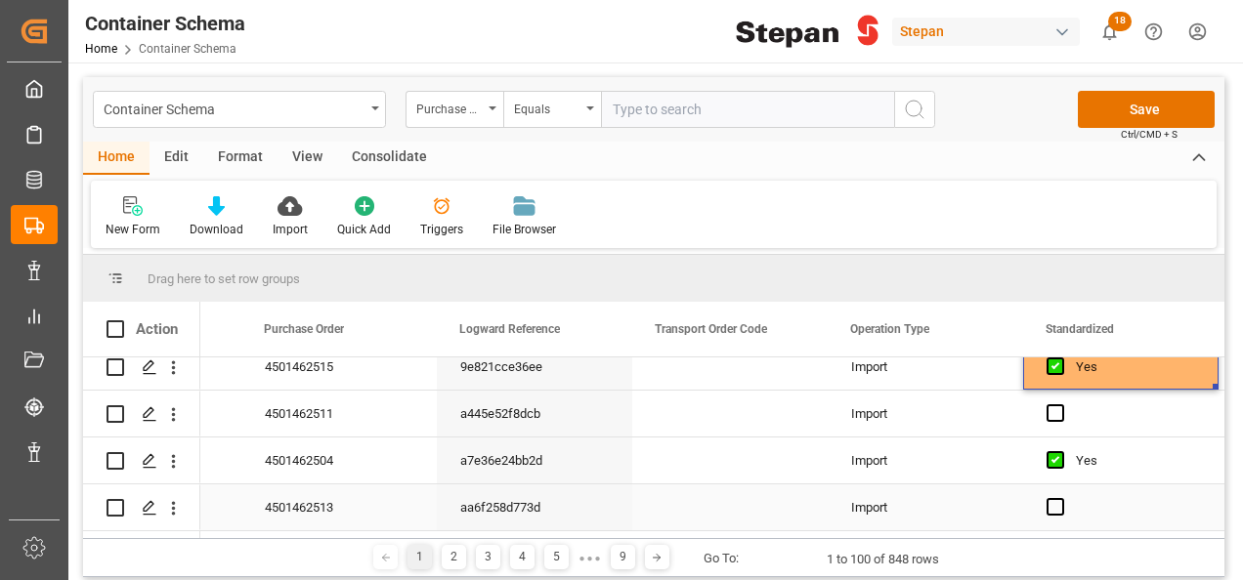
scroll to position [2834, 0]
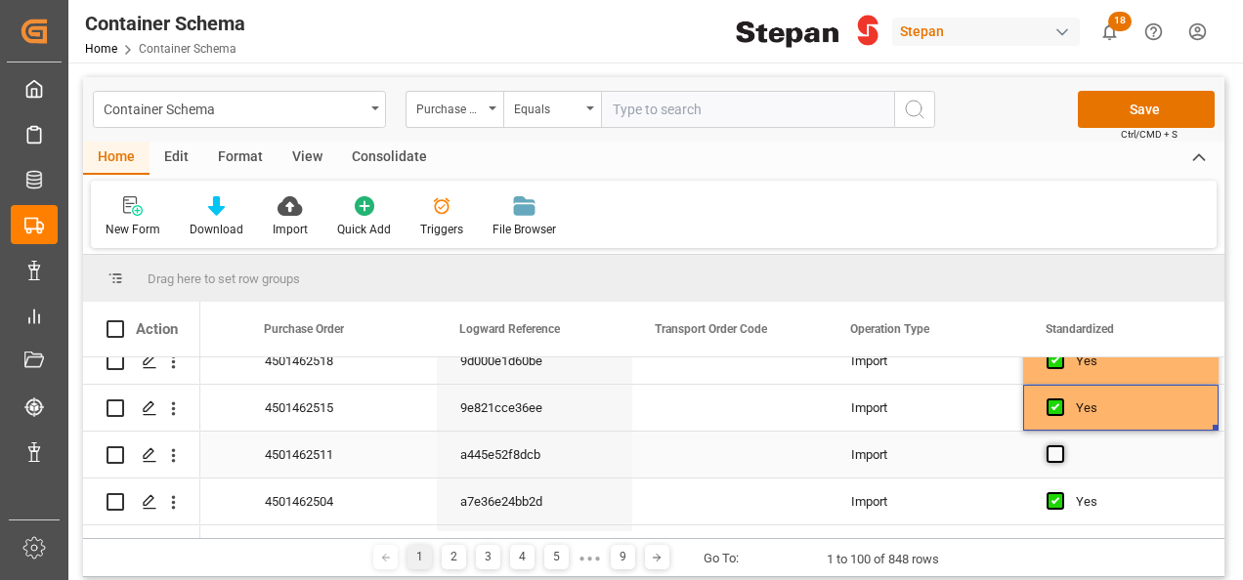
click at [1060, 448] on span "Press SPACE to select this row." at bounding box center [1056, 455] width 18 height 18
click at [1061, 446] on input "Press SPACE to select this row." at bounding box center [1061, 446] width 0 height 0
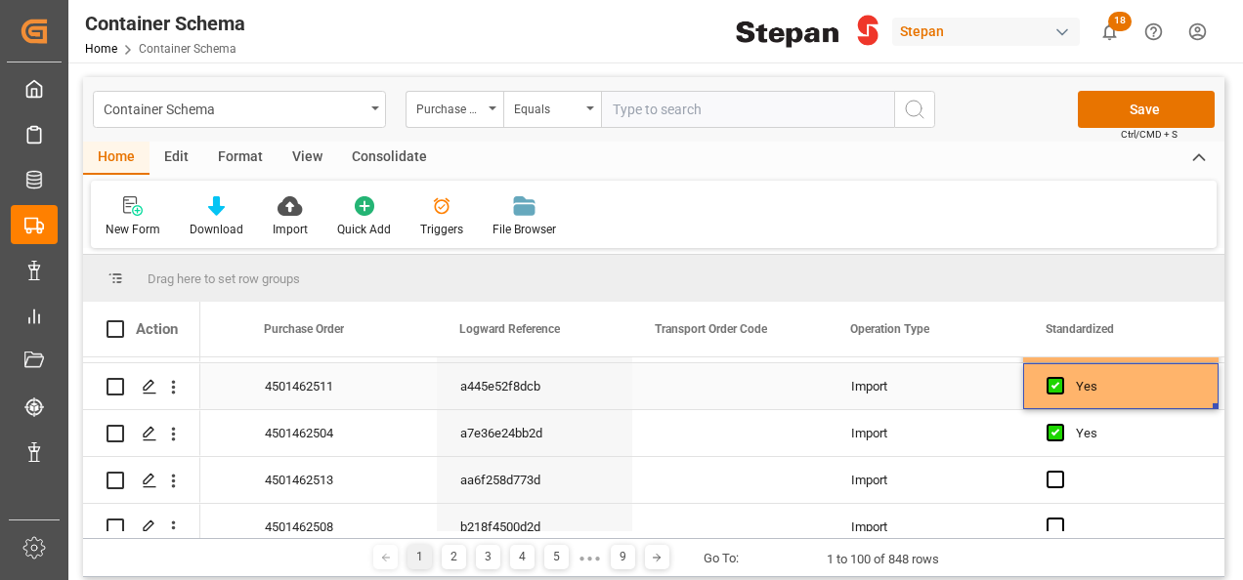
scroll to position [2932, 0]
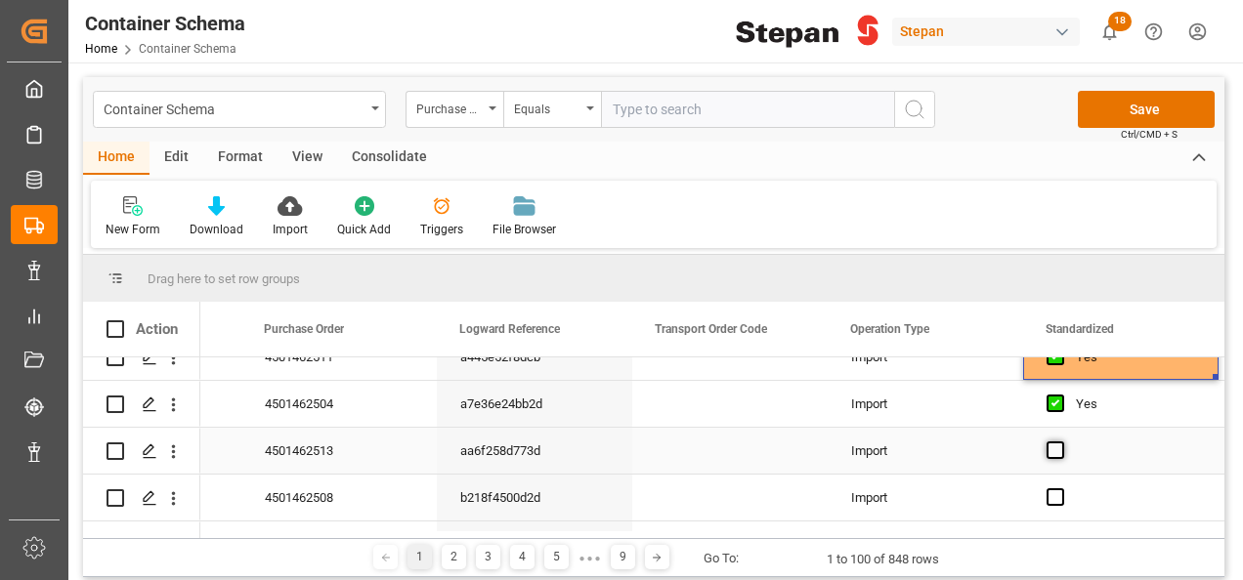
click at [1059, 446] on span "Press SPACE to select this row." at bounding box center [1056, 451] width 18 height 18
click at [1061, 442] on input "Press SPACE to select this row." at bounding box center [1061, 442] width 0 height 0
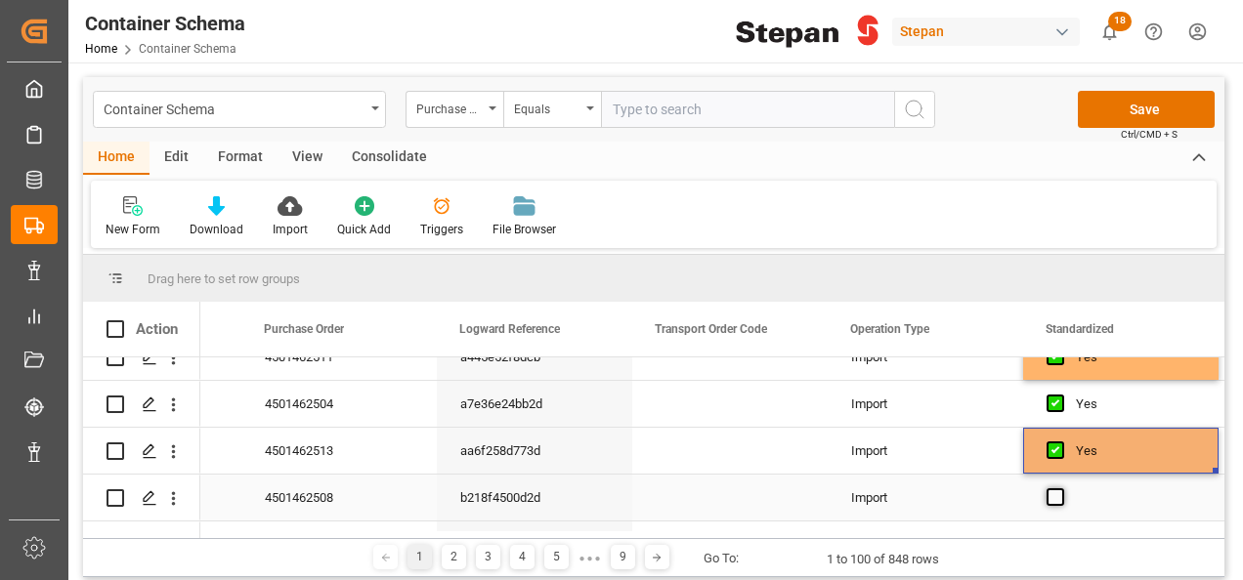
click at [1049, 496] on span "Press SPACE to select this row." at bounding box center [1056, 498] width 18 height 18
click at [1061, 489] on input "Press SPACE to select this row." at bounding box center [1061, 489] width 0 height 0
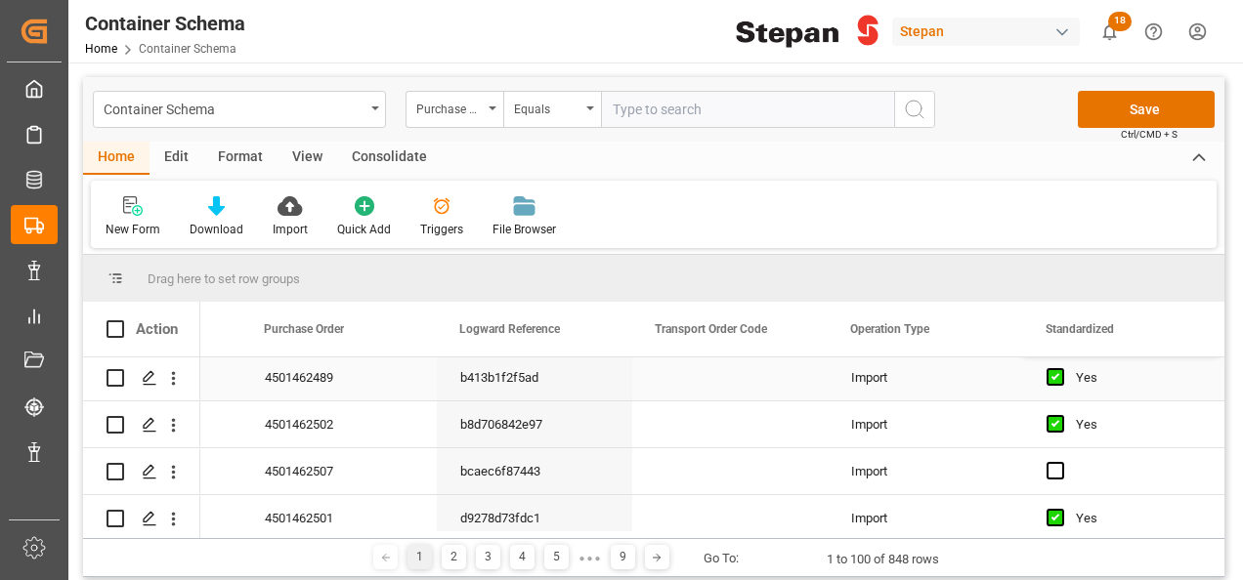
scroll to position [3127, 0]
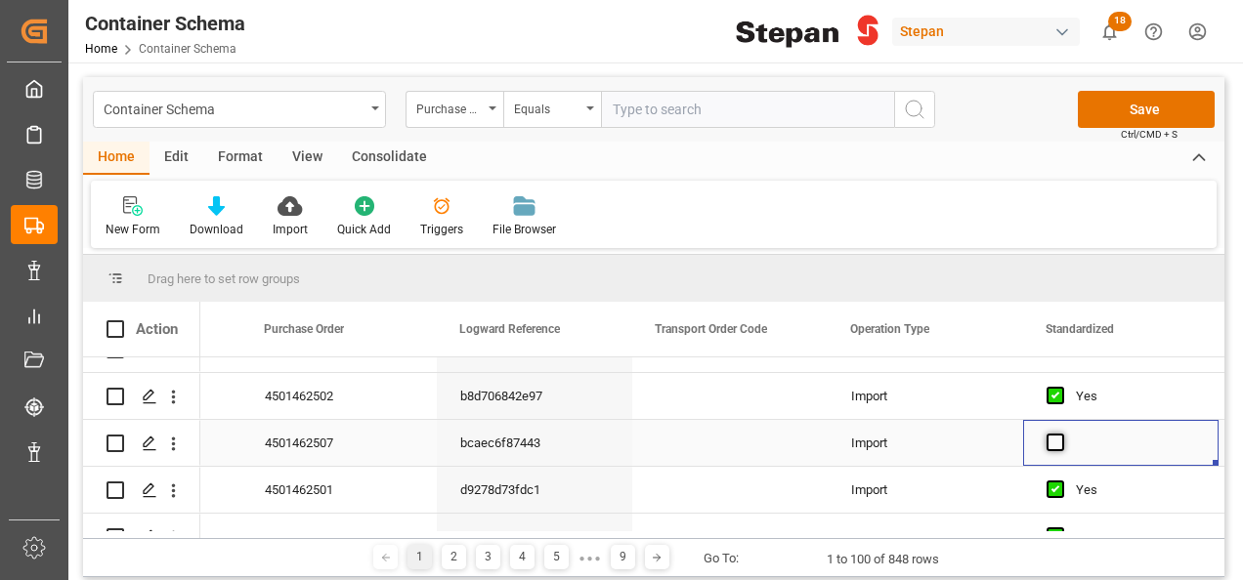
click at [1054, 440] on span "Press SPACE to select this row." at bounding box center [1056, 443] width 18 height 18
click at [1061, 434] on input "Press SPACE to select this row." at bounding box center [1061, 434] width 0 height 0
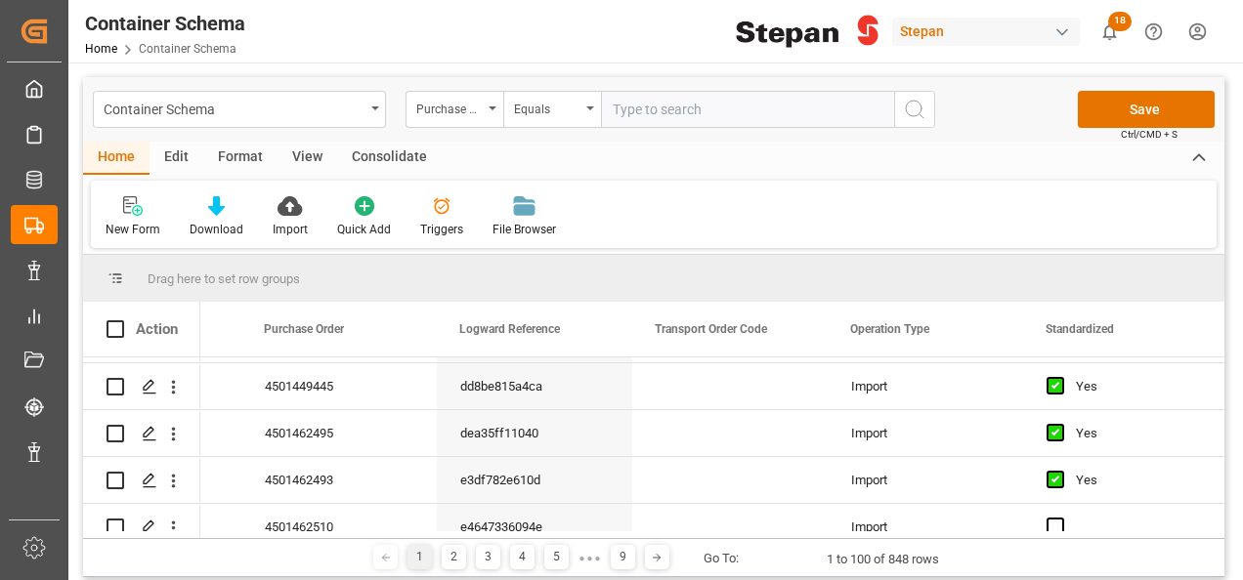
scroll to position [3323, 0]
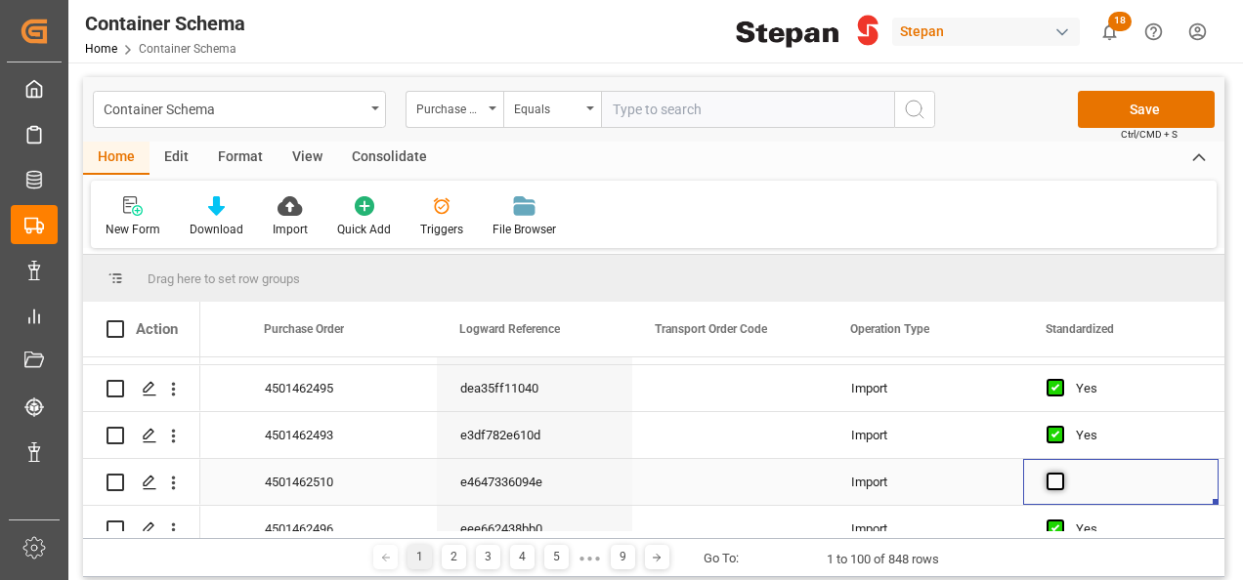
click at [1058, 482] on span "Press SPACE to select this row." at bounding box center [1056, 482] width 18 height 18
click at [1061, 473] on input "Press SPACE to select this row." at bounding box center [1061, 473] width 0 height 0
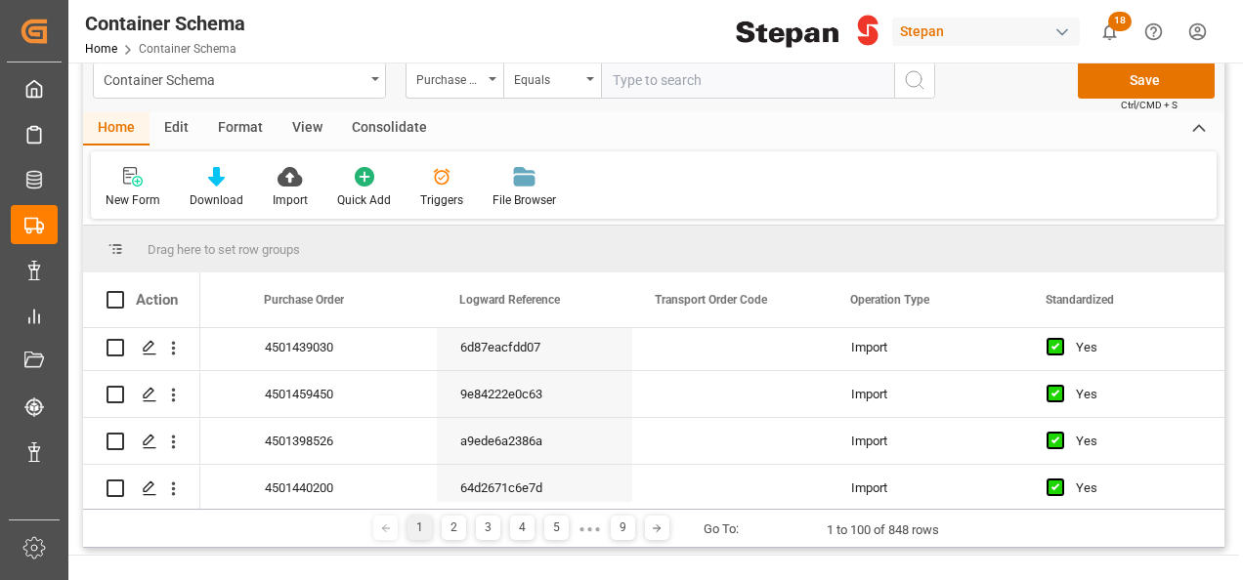
scroll to position [0, 0]
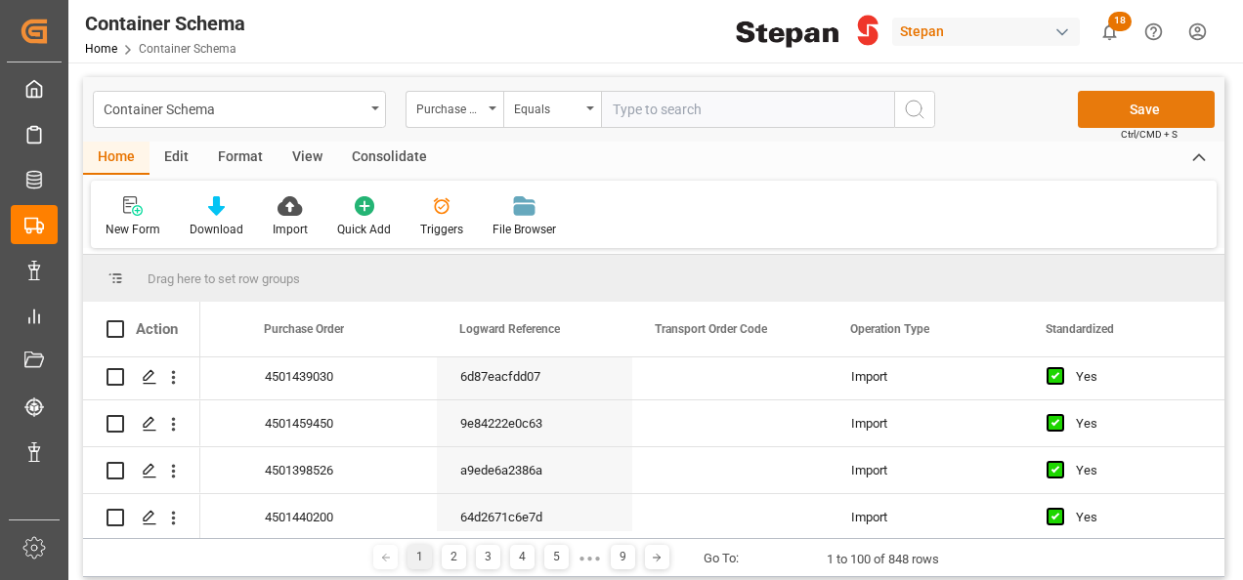
click at [1148, 113] on button "Save" at bounding box center [1146, 109] width 137 height 37
click at [448, 559] on div "2" at bounding box center [454, 557] width 24 height 24
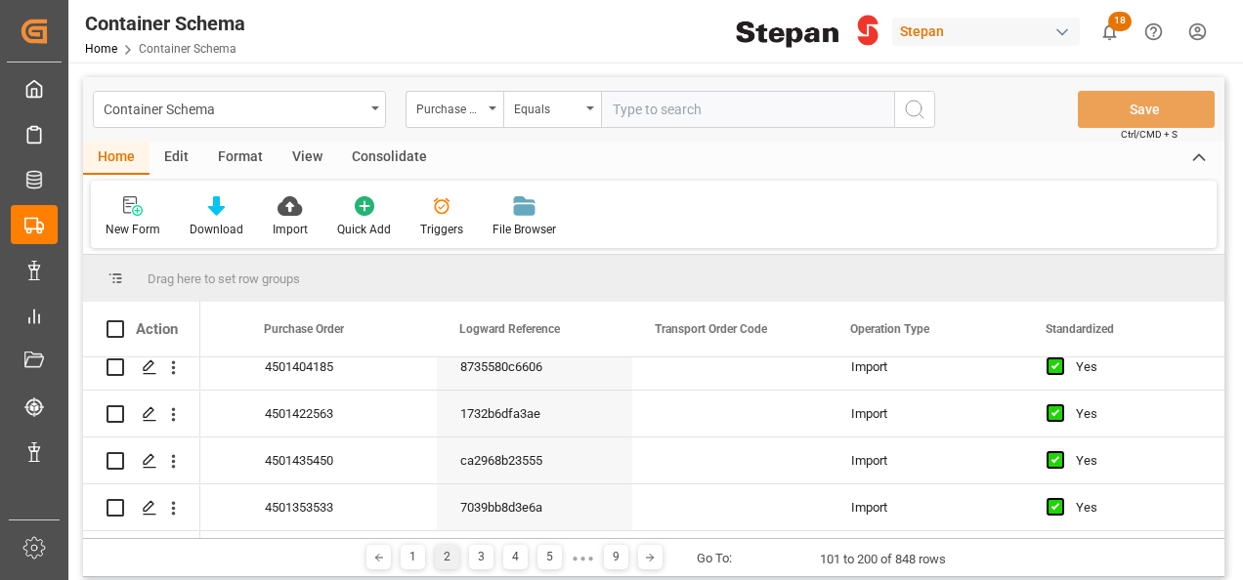
scroll to position [4523, 0]
click at [476, 554] on div "3" at bounding box center [481, 557] width 24 height 24
click at [514, 567] on div "4" at bounding box center [515, 557] width 24 height 24
click at [531, 556] on div "5" at bounding box center [533, 557] width 24 height 24
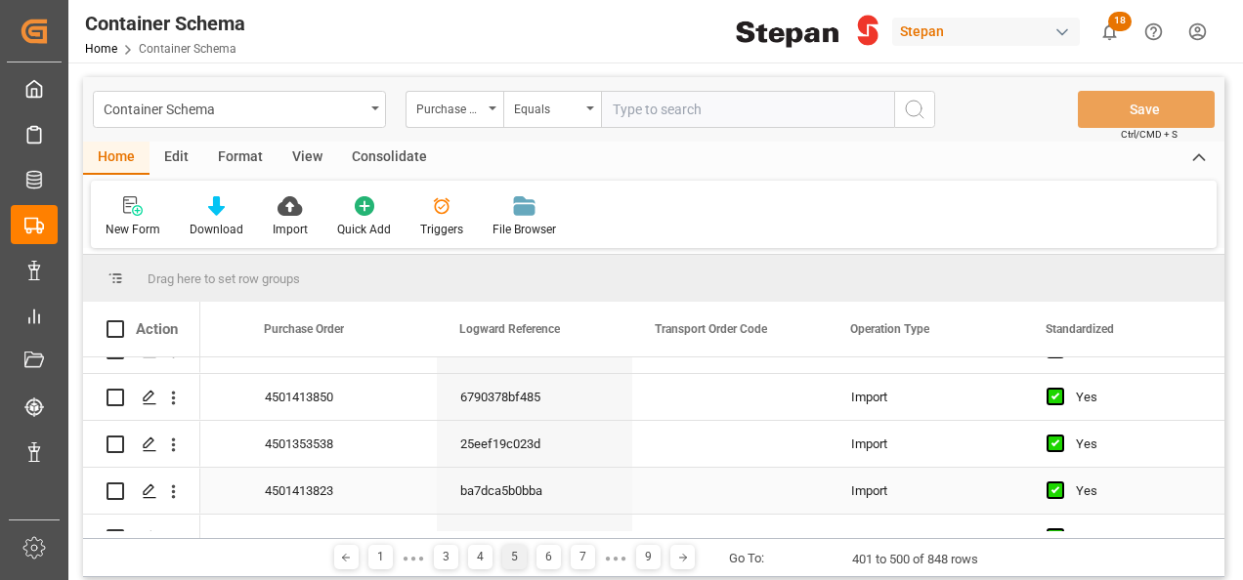
scroll to position [0, 0]
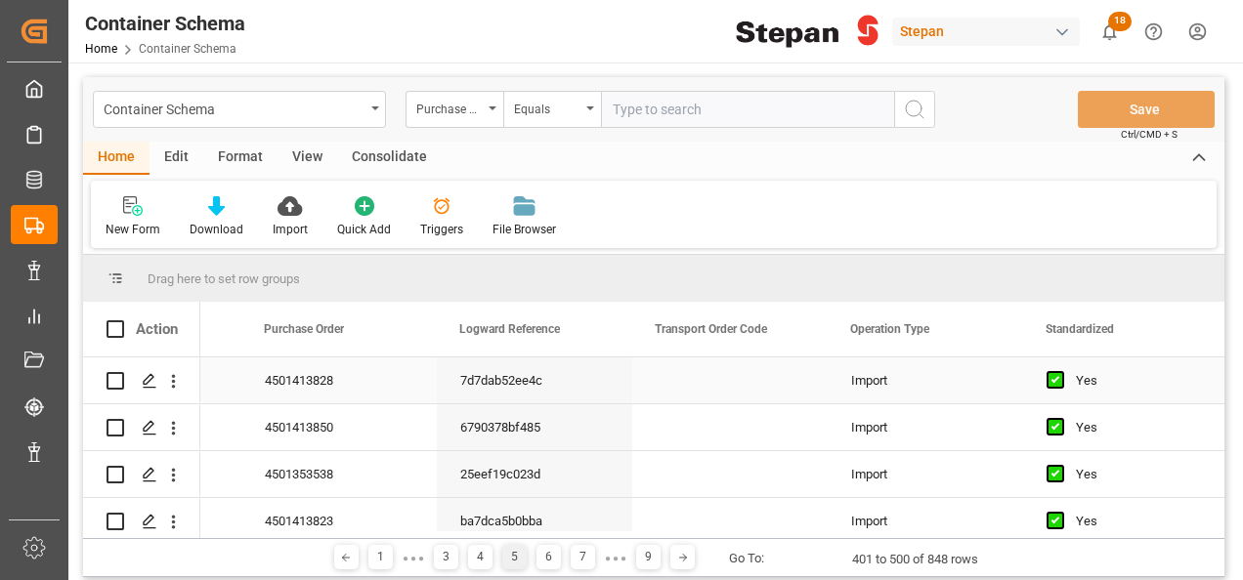
click at [903, 393] on div "Import" at bounding box center [925, 381] width 149 height 45
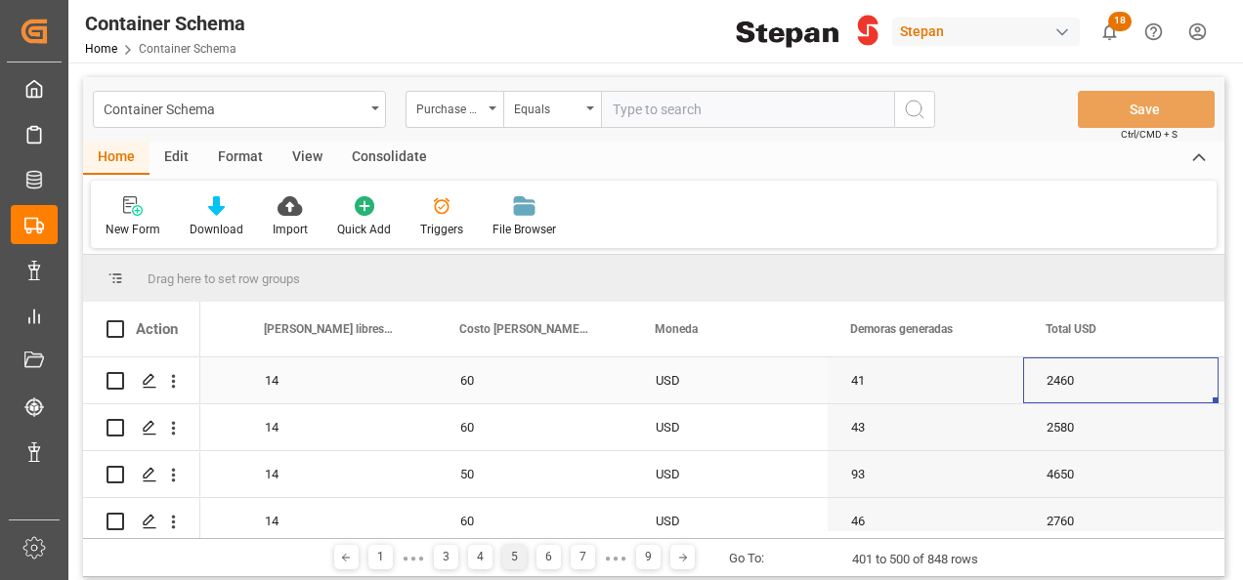
scroll to position [0, 2501]
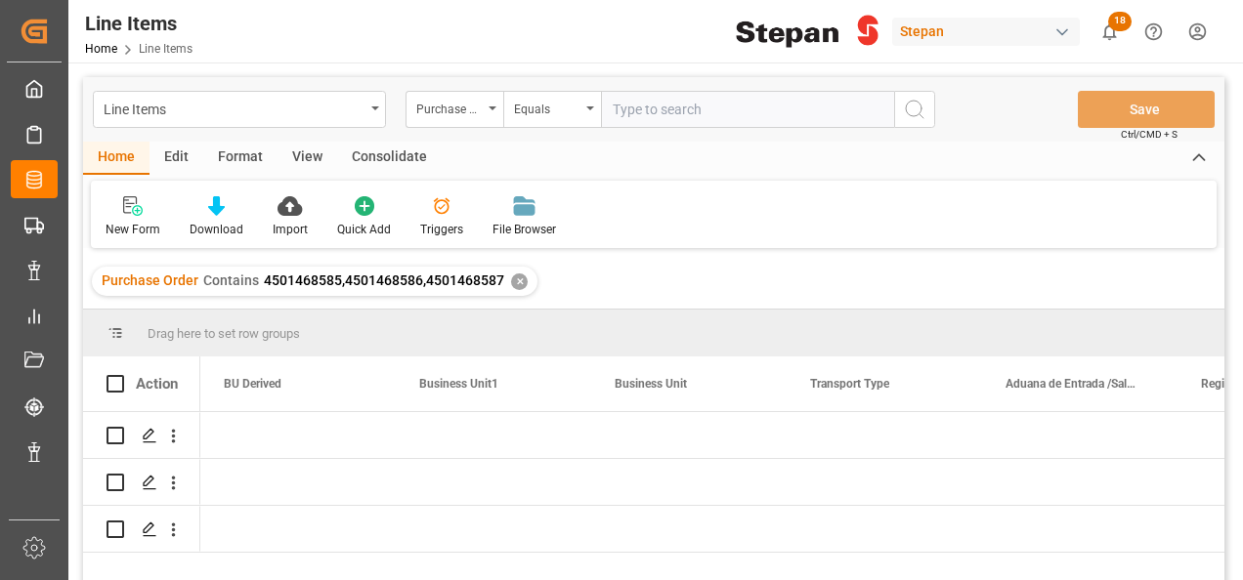
scroll to position [0, 3518]
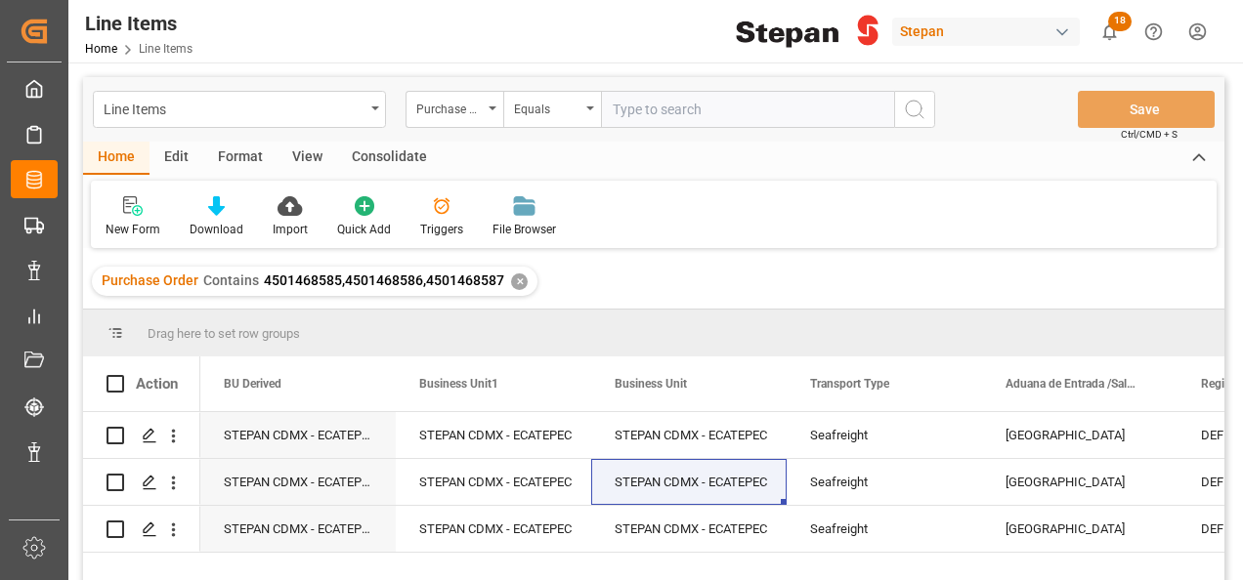
click at [521, 280] on div "✕" at bounding box center [519, 282] width 17 height 17
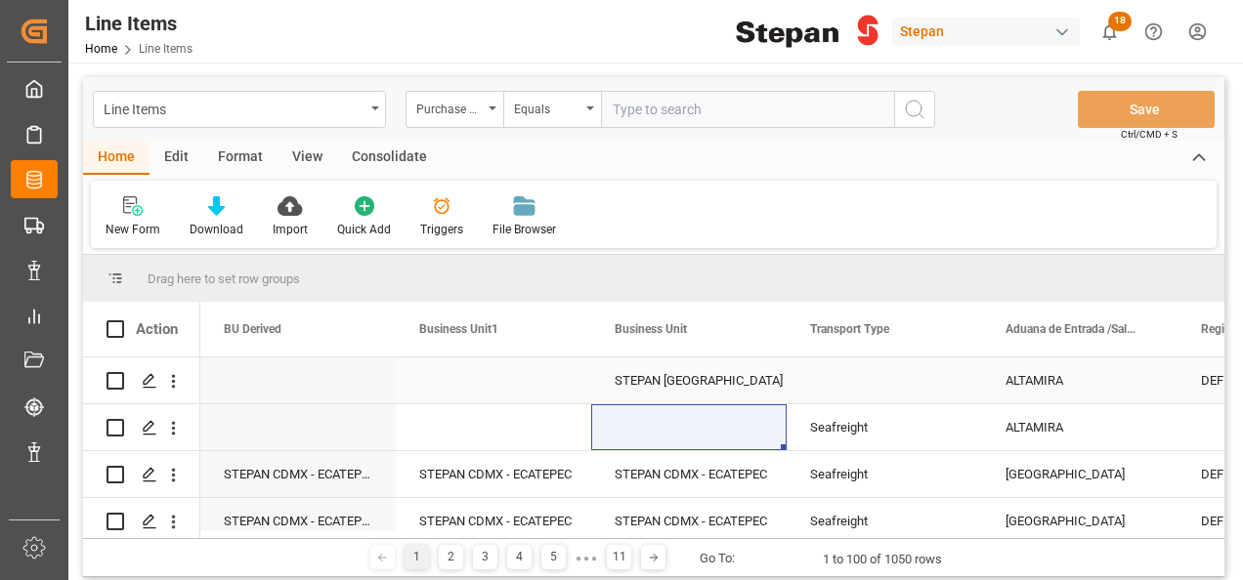
click at [747, 376] on div "STEPAN MEXICO - MATAMOROS" at bounding box center [689, 381] width 149 height 45
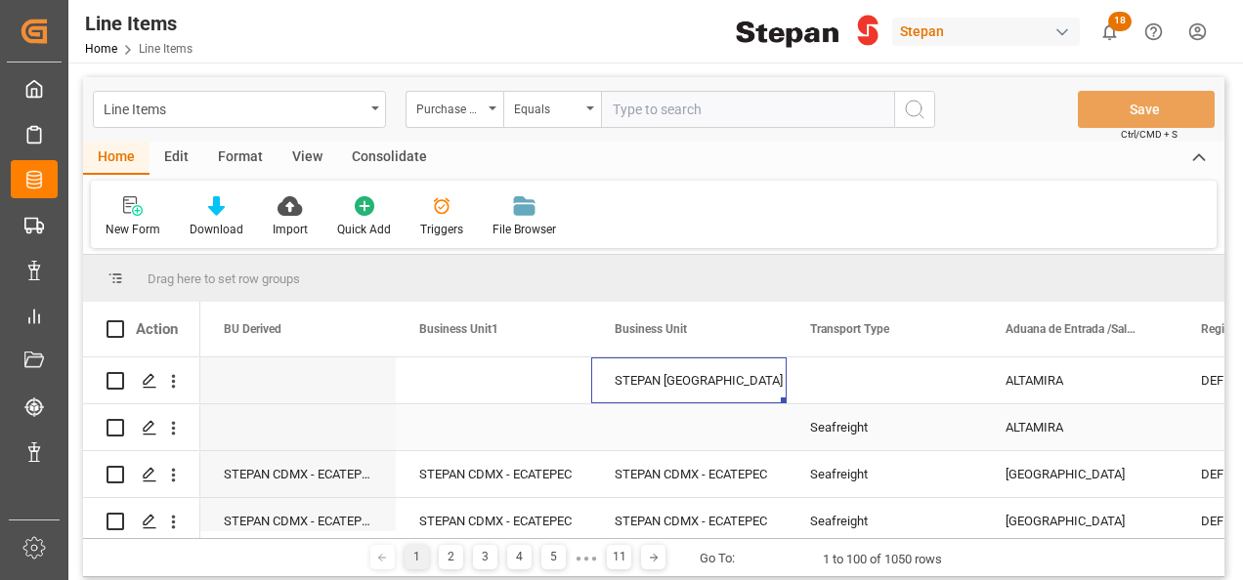
click at [844, 422] on div "Seafreight" at bounding box center [884, 428] width 149 height 45
drag, startPoint x: 977, startPoint y: 446, endPoint x: 945, endPoint y: 354, distance: 97.4
click at [945, 354] on div "Action Unit Key UOM Derived BU Derived" at bounding box center [653, 420] width 1141 height 236
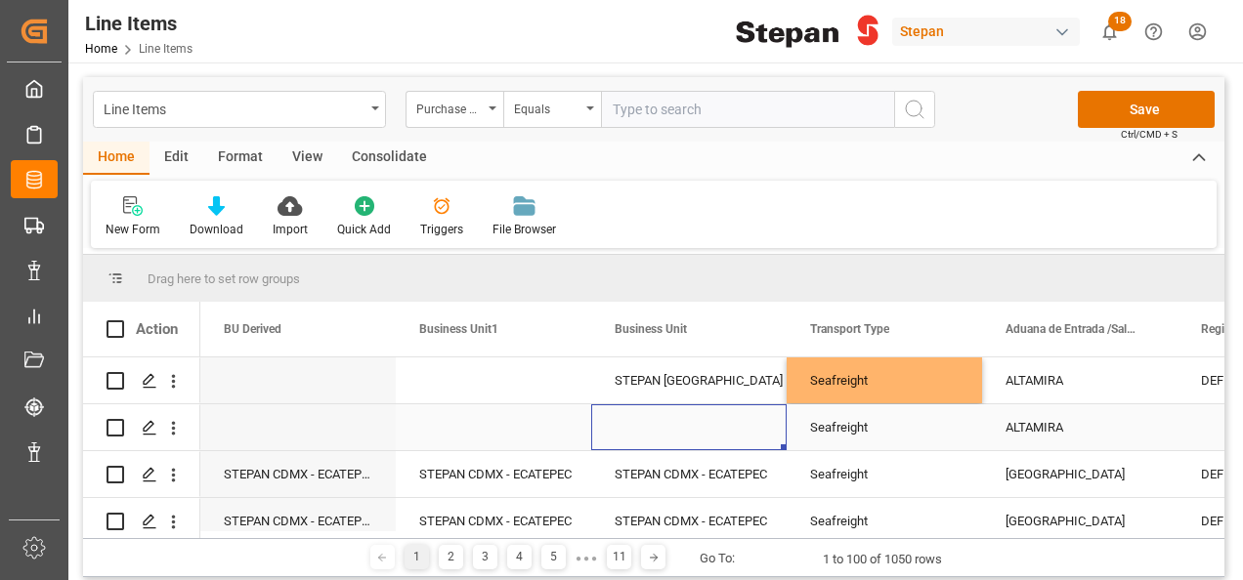
click at [721, 408] on div "Press SPACE to select this row." at bounding box center [688, 428] width 195 height 46
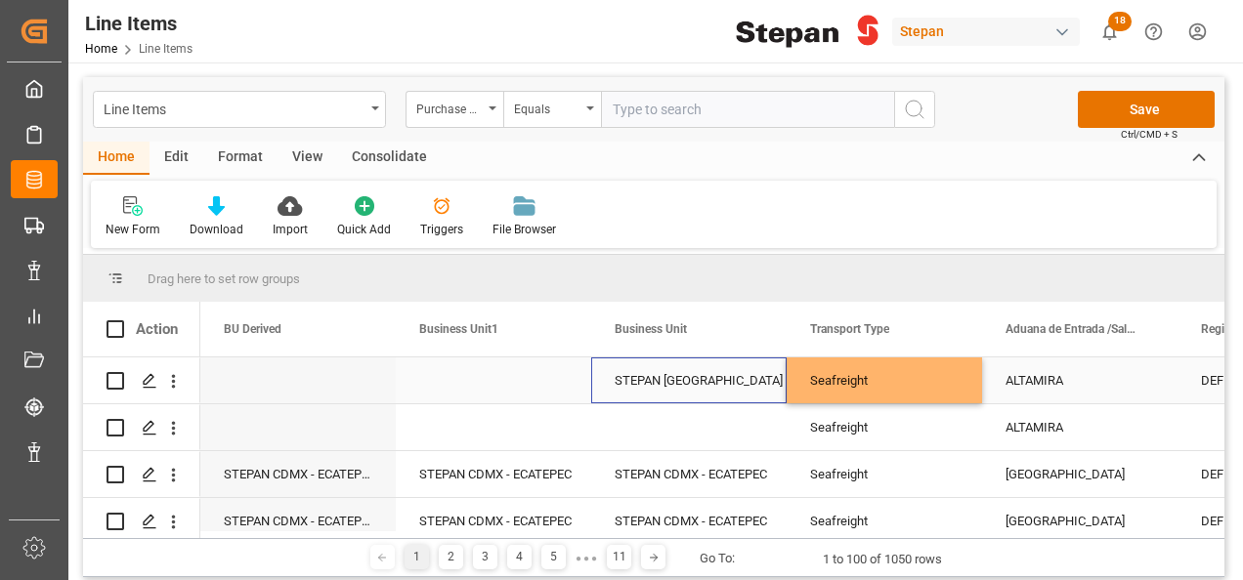
click at [751, 377] on div "STEPAN MEXICO - MATAMOROS" at bounding box center [689, 381] width 149 height 45
click at [782, 397] on div "STEPAN MEXICO - MATAMOROS" at bounding box center [688, 381] width 195 height 46
drag, startPoint x: 784, startPoint y: 401, endPoint x: 776, endPoint y: 434, distance: 34.1
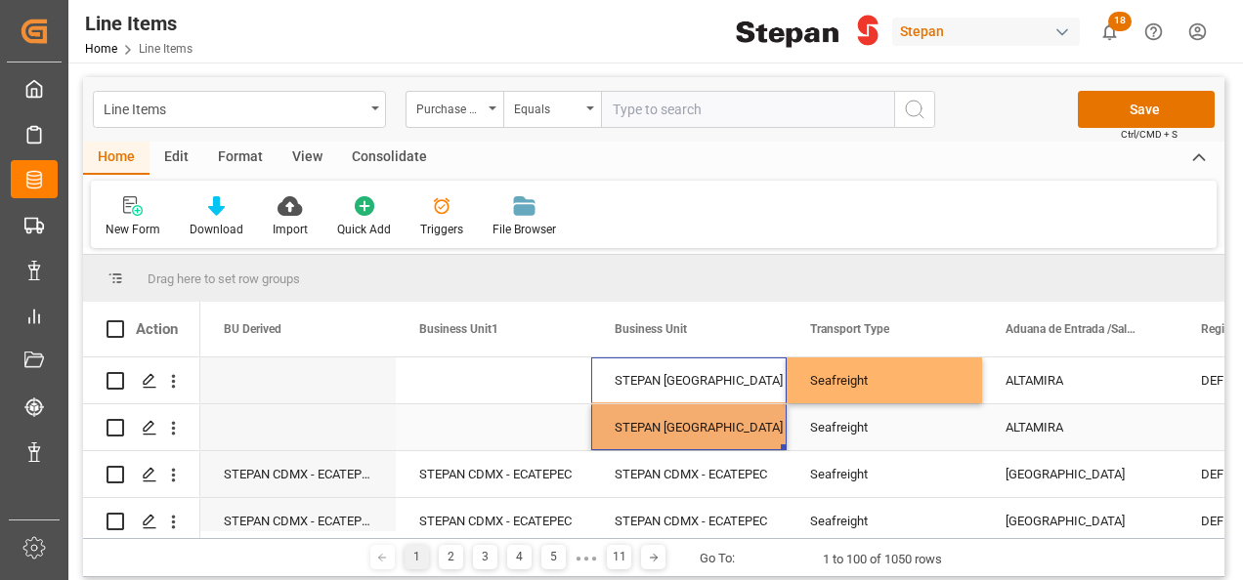
click at [763, 424] on div "STEPAN MEXICO - MATAMOROS" at bounding box center [689, 428] width 149 height 45
click at [559, 358] on div "Press SPACE to select this row." at bounding box center [493, 381] width 195 height 46
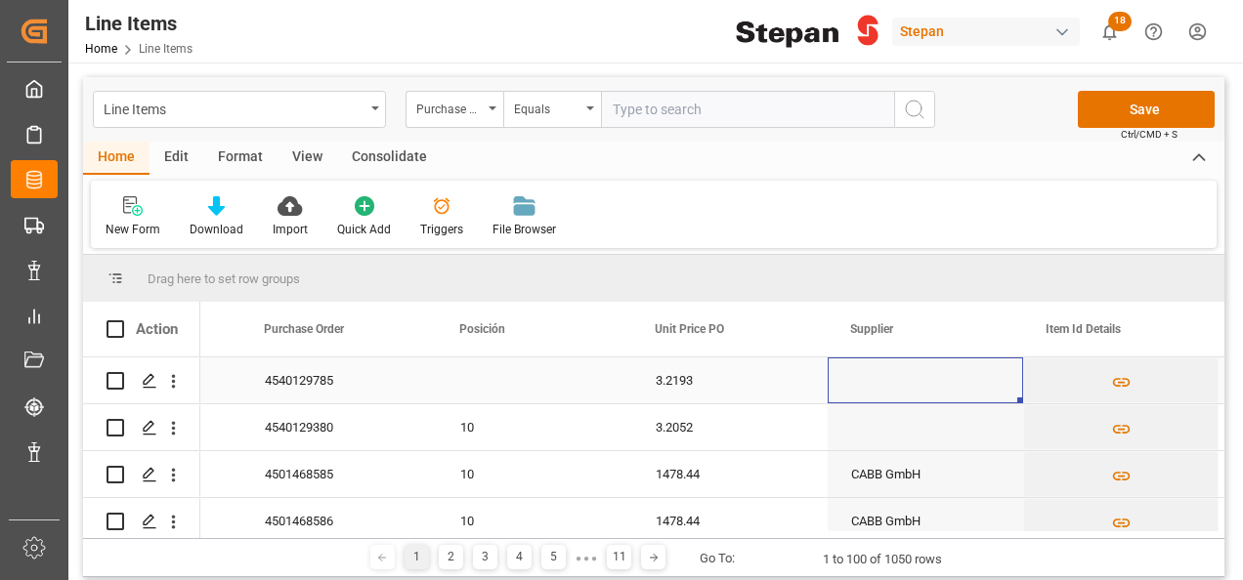
click at [975, 381] on div "Press SPACE to select this row." at bounding box center [925, 381] width 195 height 46
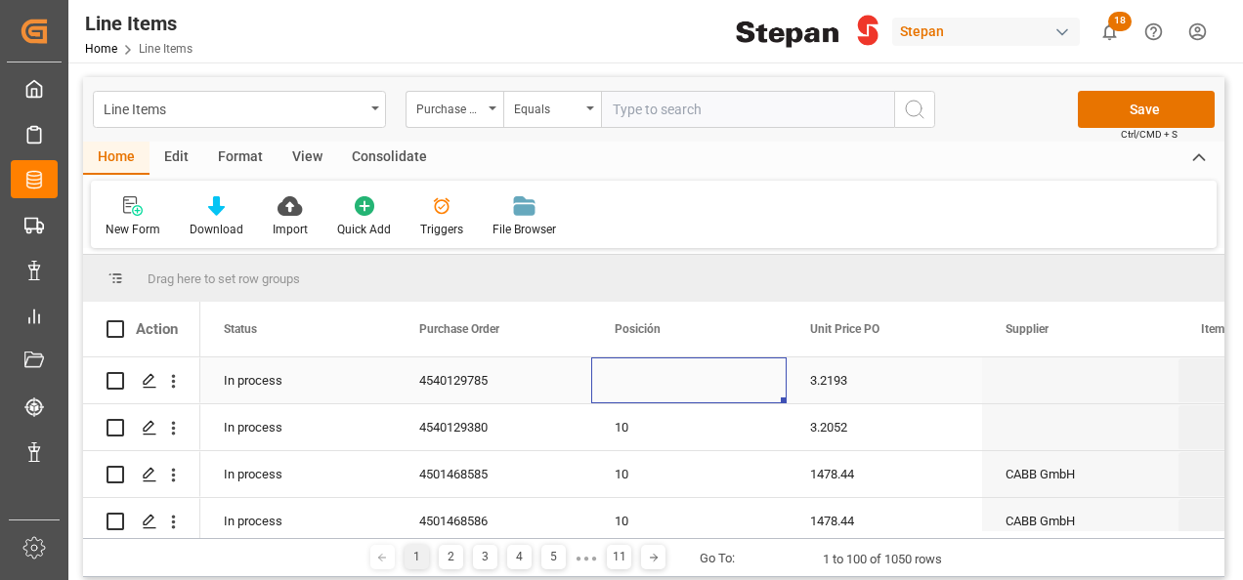
click at [635, 375] on div "Press SPACE to select this row." at bounding box center [688, 381] width 195 height 46
click at [634, 374] on div "Press SPACE to select this row." at bounding box center [688, 381] width 195 height 46
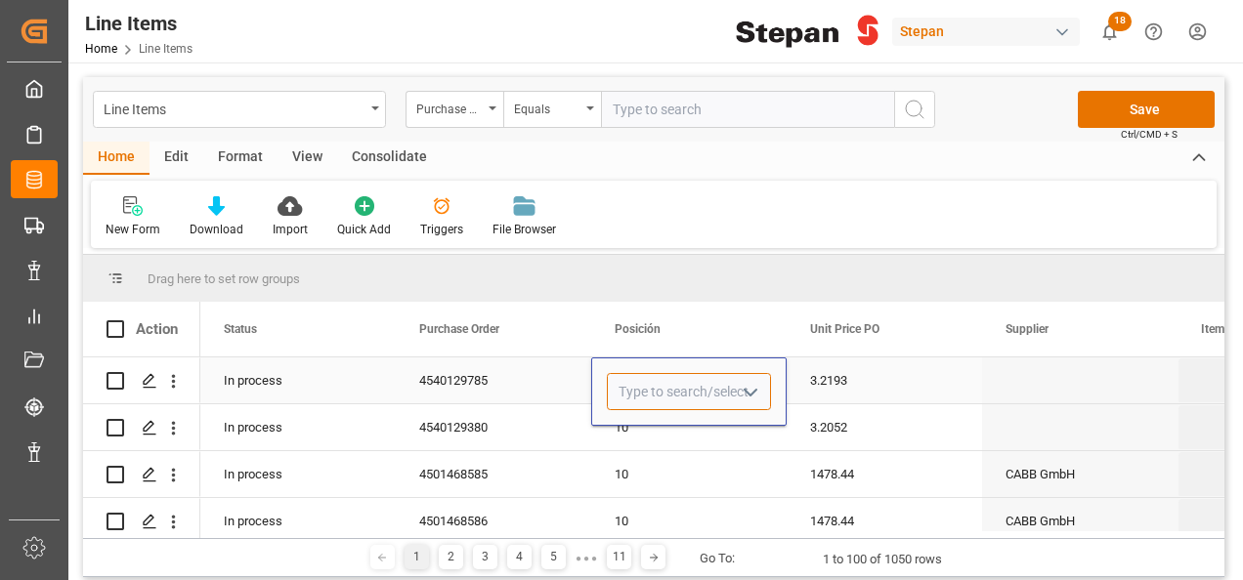
click at [631, 385] on input "Press SPACE to select this row." at bounding box center [689, 391] width 164 height 37
type input "10"
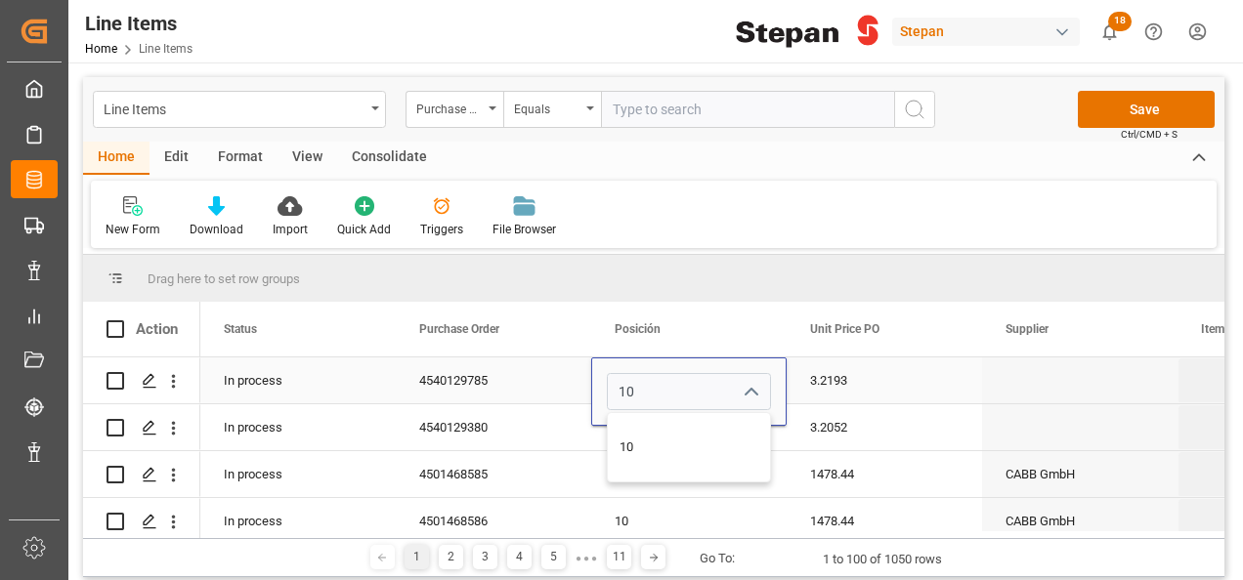
click at [557, 390] on div "4540129785" at bounding box center [493, 381] width 195 height 46
click at [695, 379] on div "Press SPACE to select this row." at bounding box center [688, 381] width 195 height 46
click at [751, 391] on icon "open menu" at bounding box center [750, 392] width 23 height 23
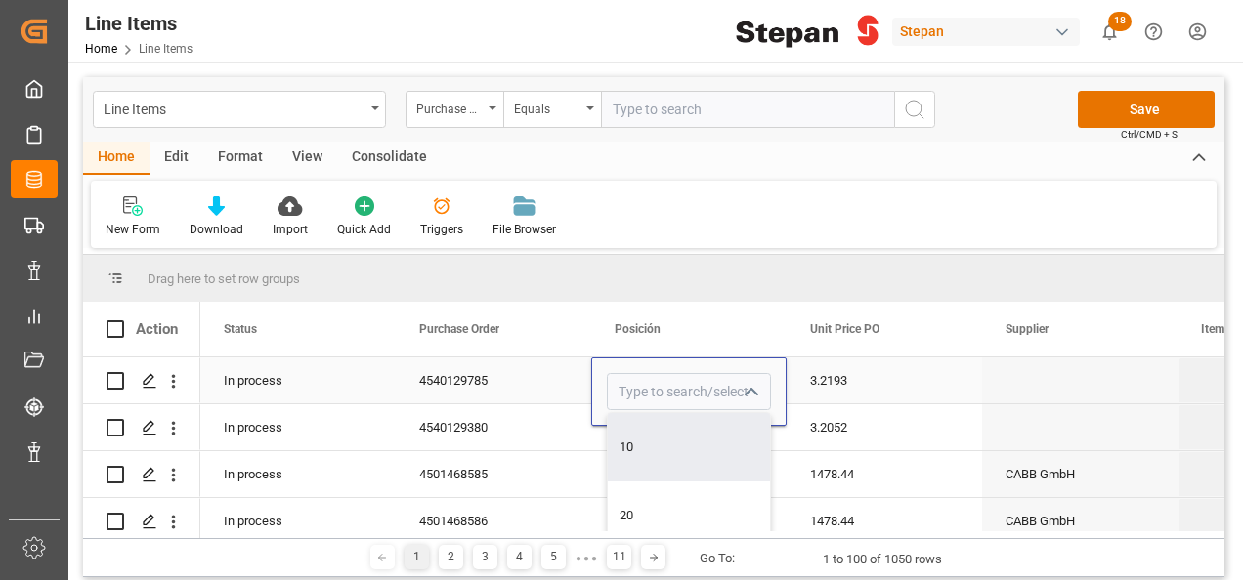
click at [640, 443] on div "10" at bounding box center [689, 447] width 162 height 68
type input "10"
click at [935, 377] on div "3.2193" at bounding box center [884, 381] width 195 height 46
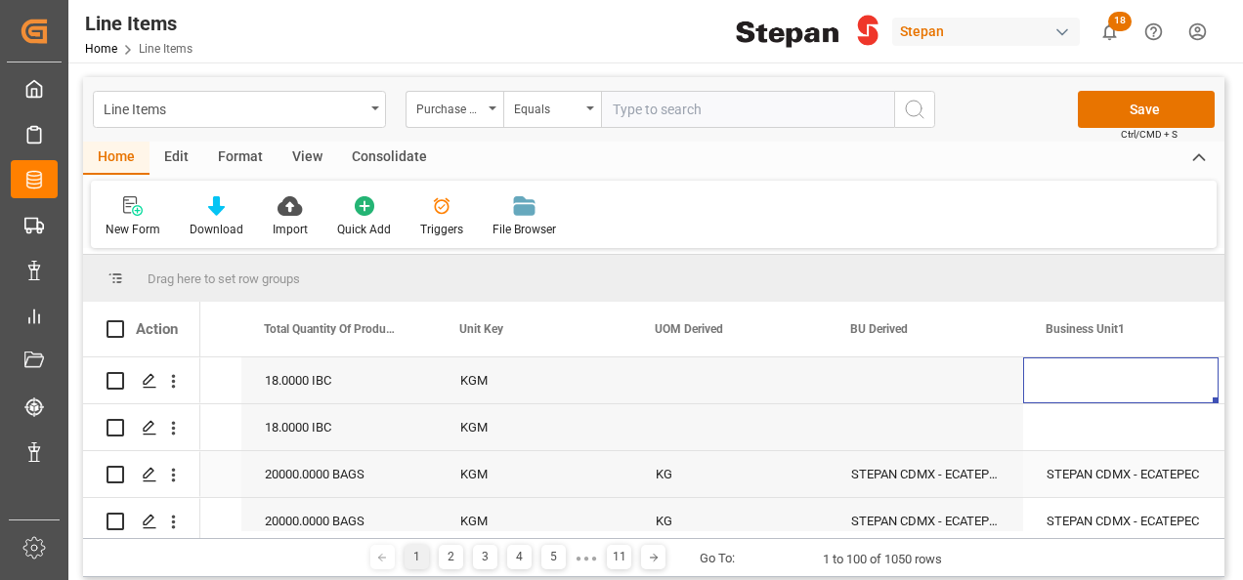
click at [695, 479] on div "KG" at bounding box center [729, 474] width 195 height 46
drag, startPoint x: 825, startPoint y: 494, endPoint x: 785, endPoint y: 390, distance: 112.0
click at [779, 391] on div "Press SPACE to select this row." at bounding box center [729, 381] width 195 height 46
click at [892, 406] on div "Press SPACE to select this row." at bounding box center [925, 428] width 195 height 46
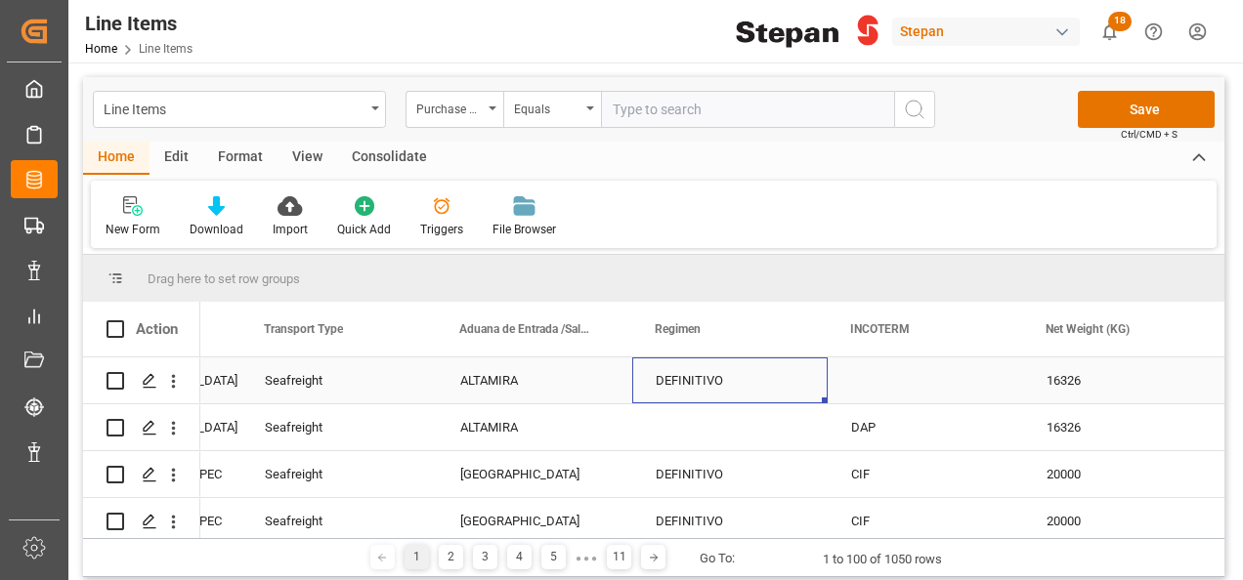
click at [711, 373] on div "DEFINITIVO" at bounding box center [730, 381] width 149 height 45
drag, startPoint x: 824, startPoint y: 400, endPoint x: 829, endPoint y: 429, distance: 29.7
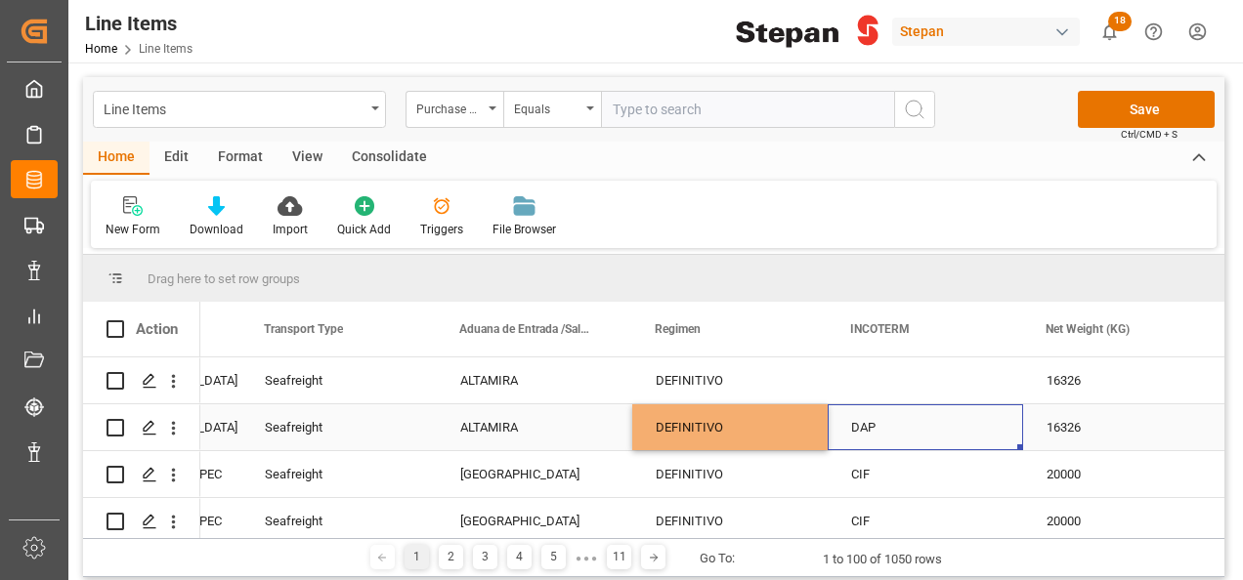
click at [876, 426] on div "DAP" at bounding box center [925, 428] width 149 height 45
drag, startPoint x: 1021, startPoint y: 446, endPoint x: 987, endPoint y: 371, distance: 81.8
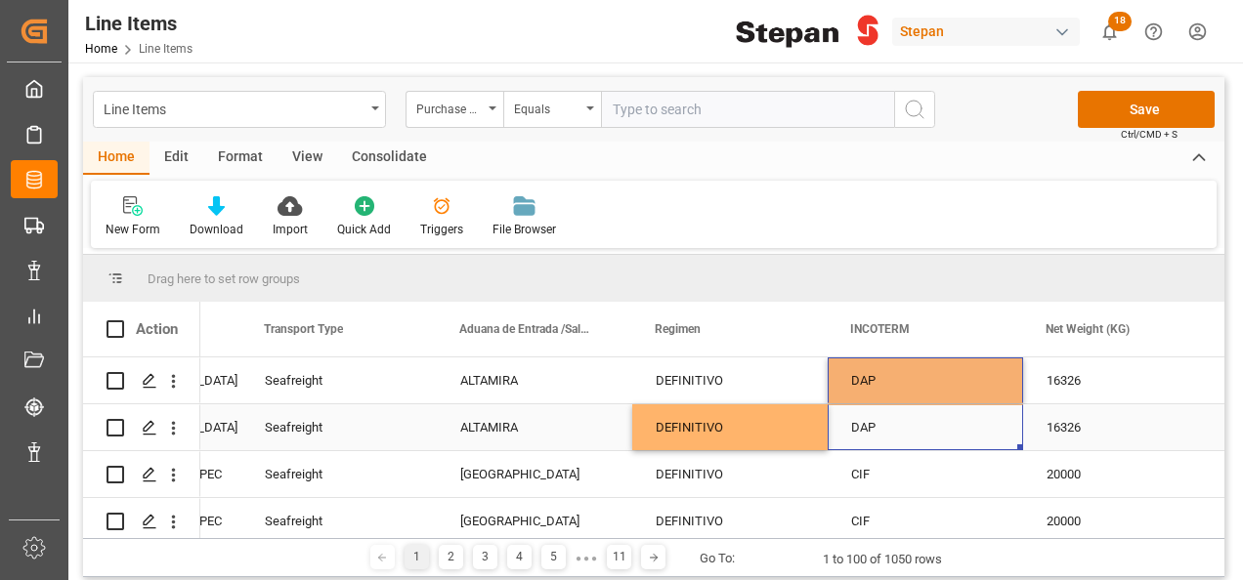
click at [966, 435] on div "DAP" at bounding box center [925, 428] width 149 height 45
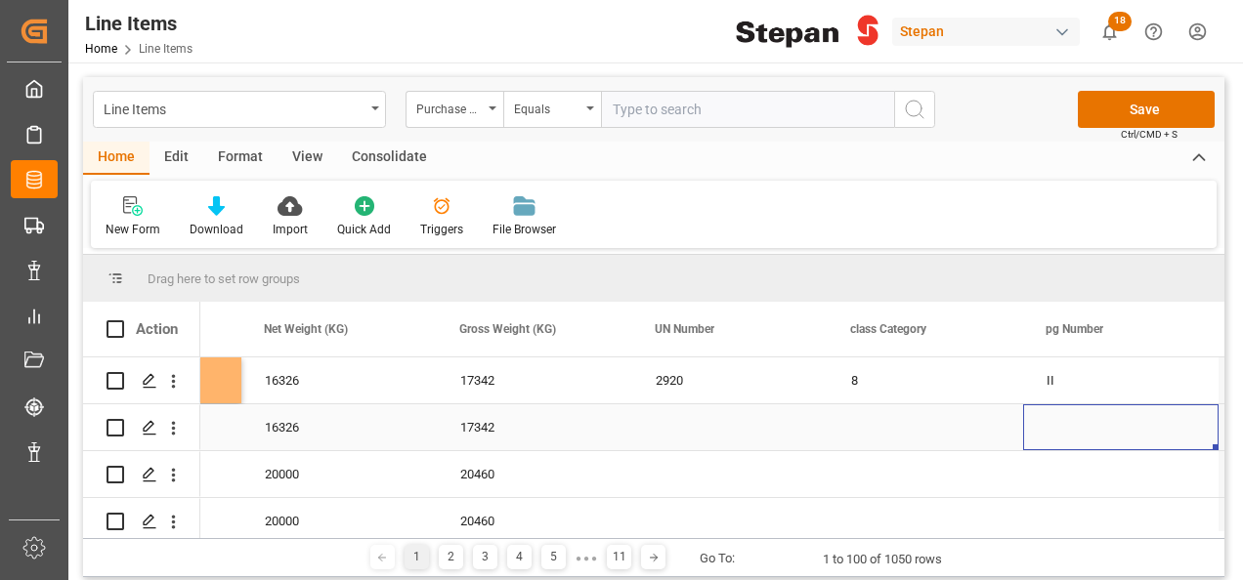
click at [971, 442] on div "Press SPACE to select this row." at bounding box center [925, 428] width 195 height 46
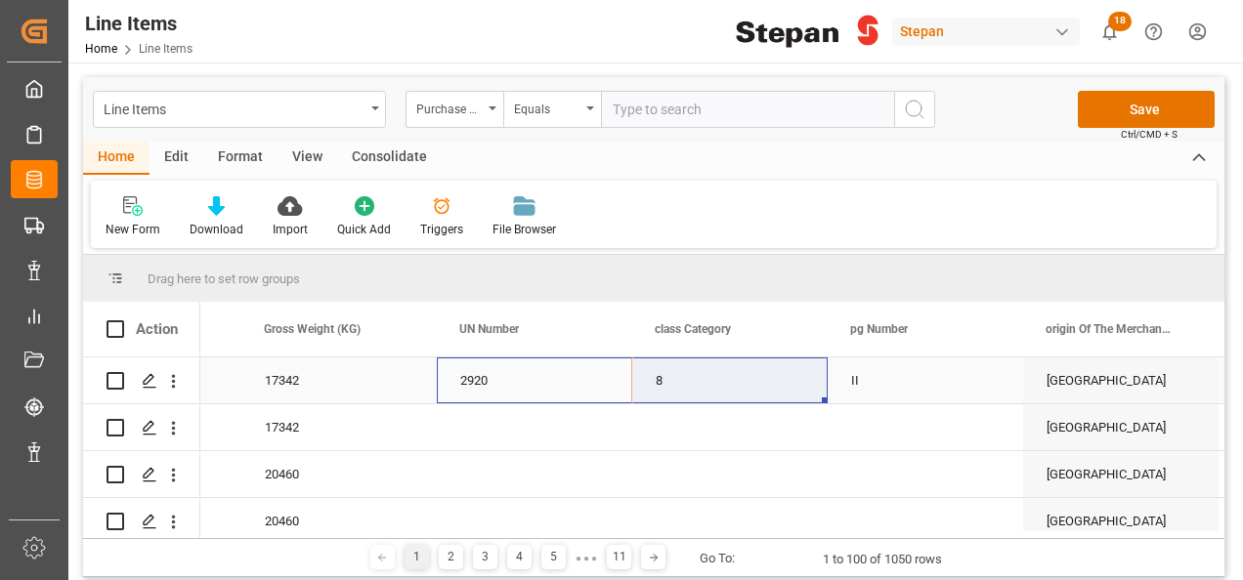
drag, startPoint x: 465, startPoint y: 367, endPoint x: 767, endPoint y: 377, distance: 302.1
drag, startPoint x: 825, startPoint y: 402, endPoint x: 837, endPoint y: 423, distance: 25.0
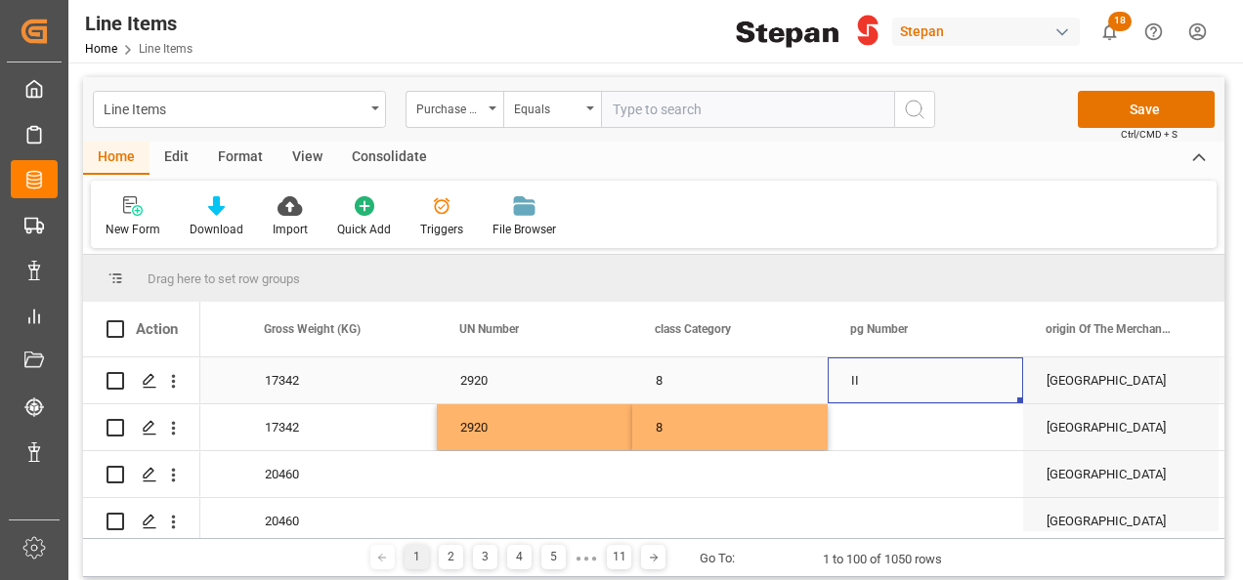
click at [872, 389] on div "II" at bounding box center [925, 381] width 195 height 46
drag, startPoint x: 1020, startPoint y: 402, endPoint x: 1017, endPoint y: 430, distance: 28.5
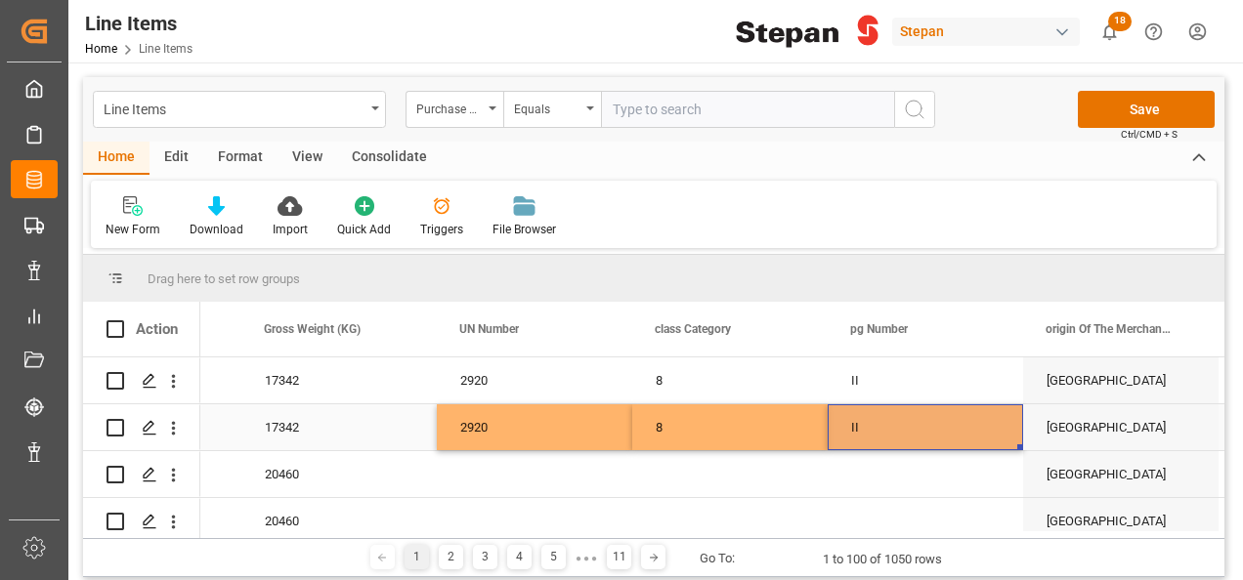
click at [973, 429] on div "II" at bounding box center [925, 428] width 195 height 46
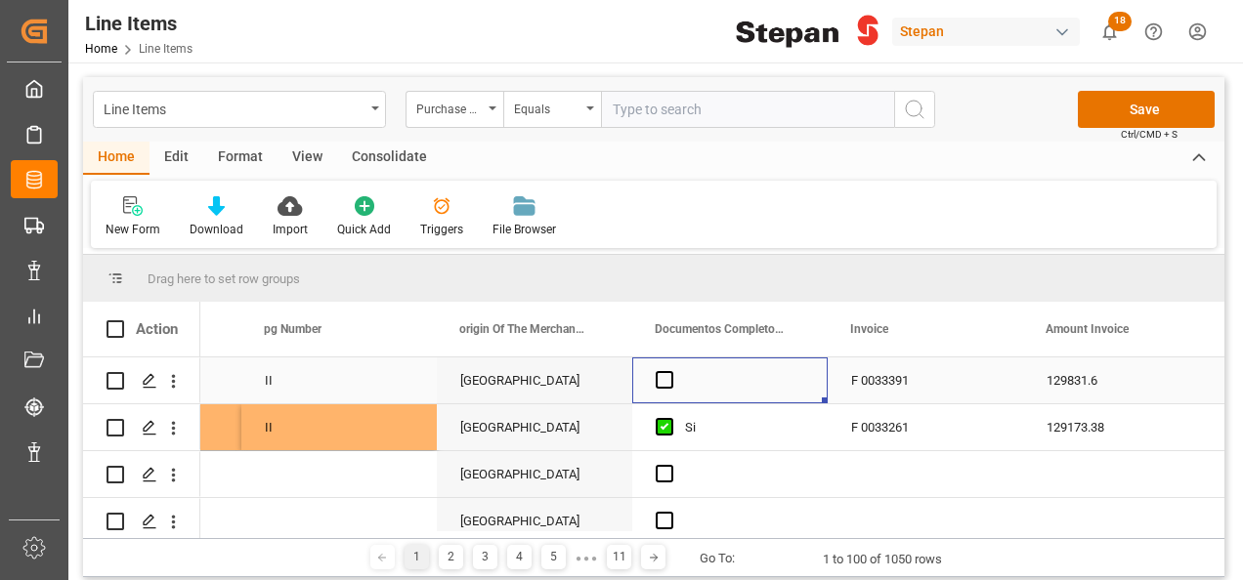
click at [670, 369] on div "Press SPACE to select this row." at bounding box center [729, 381] width 195 height 46
click at [665, 385] on span "Press SPACE to select this row." at bounding box center [665, 380] width 18 height 18
click at [670, 371] on input "Press SPACE to select this row." at bounding box center [670, 371] width 0 height 0
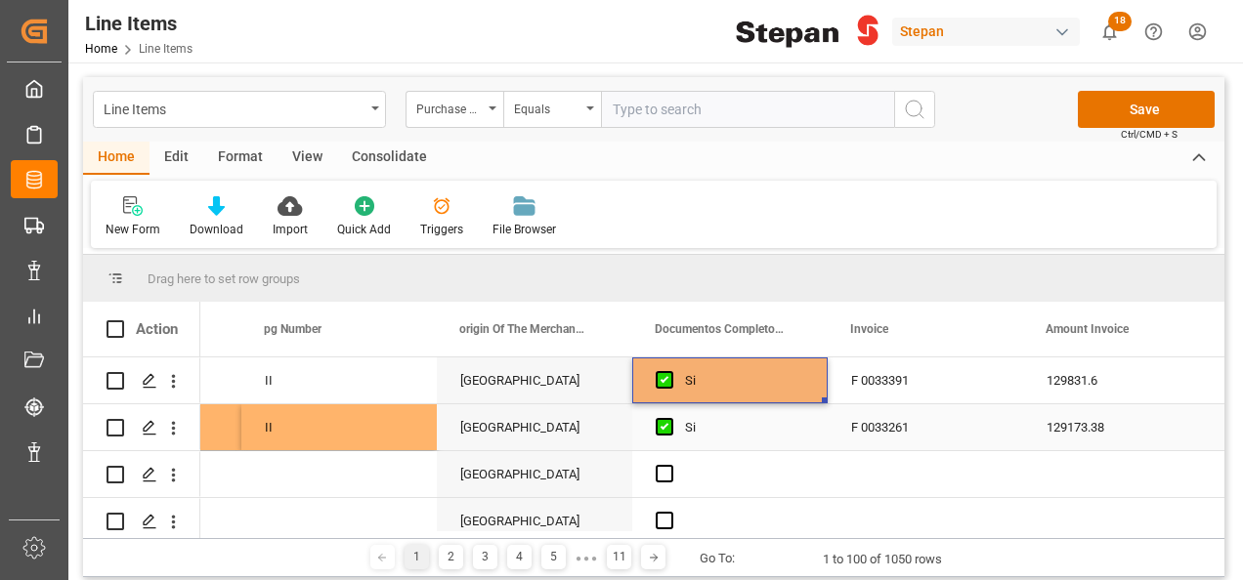
click at [761, 434] on div "Si" at bounding box center [744, 428] width 119 height 45
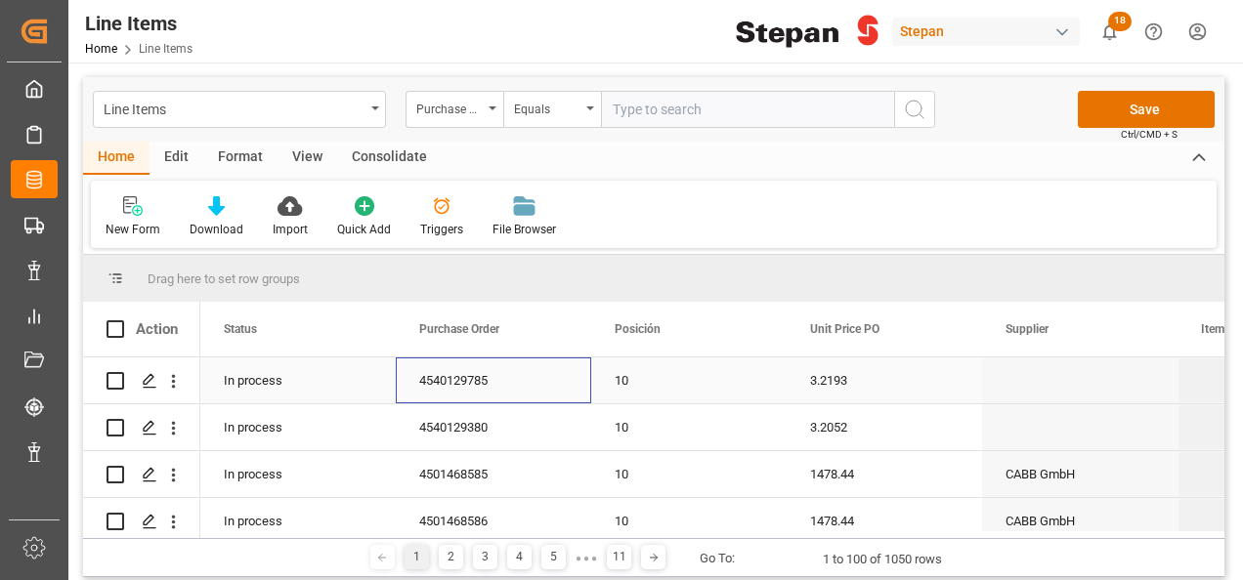
click at [476, 379] on div "4540129785" at bounding box center [493, 381] width 195 height 46
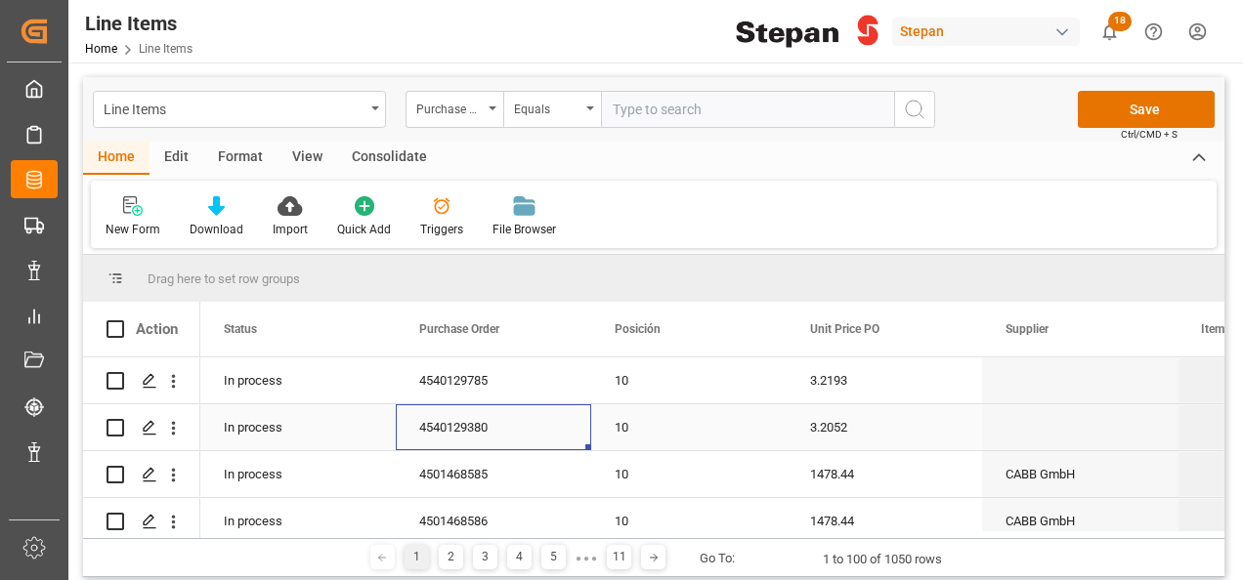
click at [500, 431] on div "4540129380" at bounding box center [493, 428] width 195 height 46
click at [500, 430] on div "4540129380" at bounding box center [493, 428] width 195 height 46
drag, startPoint x: 500, startPoint y: 430, endPoint x: 401, endPoint y: 451, distance: 102.0
click at [401, 451] on div "4540129380" at bounding box center [493, 439] width 195 height 68
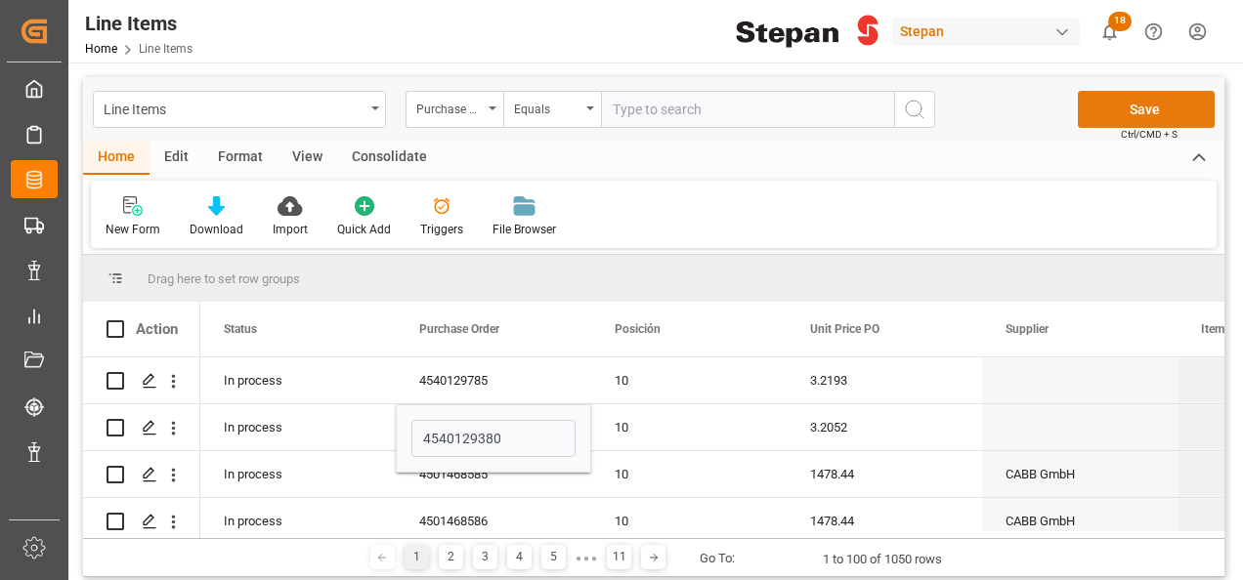
click at [1182, 113] on button "Save" at bounding box center [1146, 109] width 137 height 37
